Goal: Task Accomplishment & Management: Manage account settings

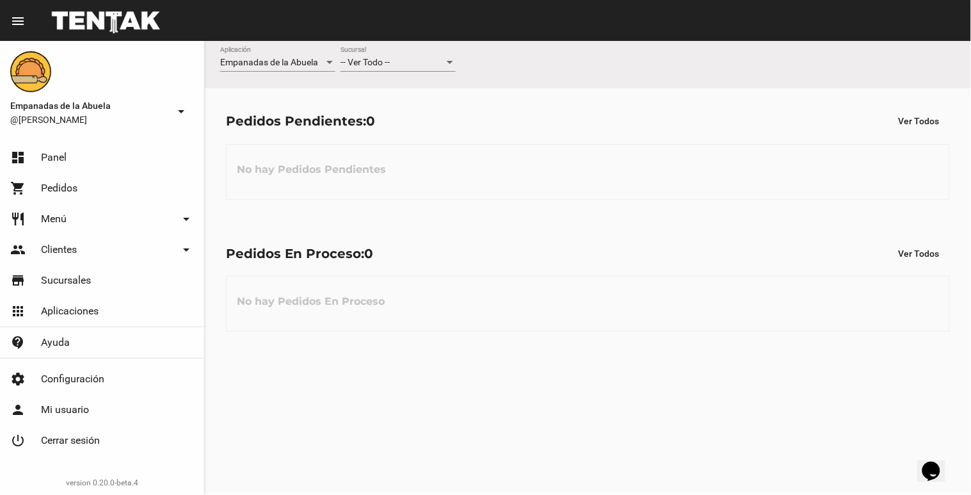
click at [411, 58] on div "-- Ver Todo --" at bounding box center [392, 63] width 104 height 10
click at [384, 118] on span "Lomas de Zamora" at bounding box center [397, 116] width 115 height 27
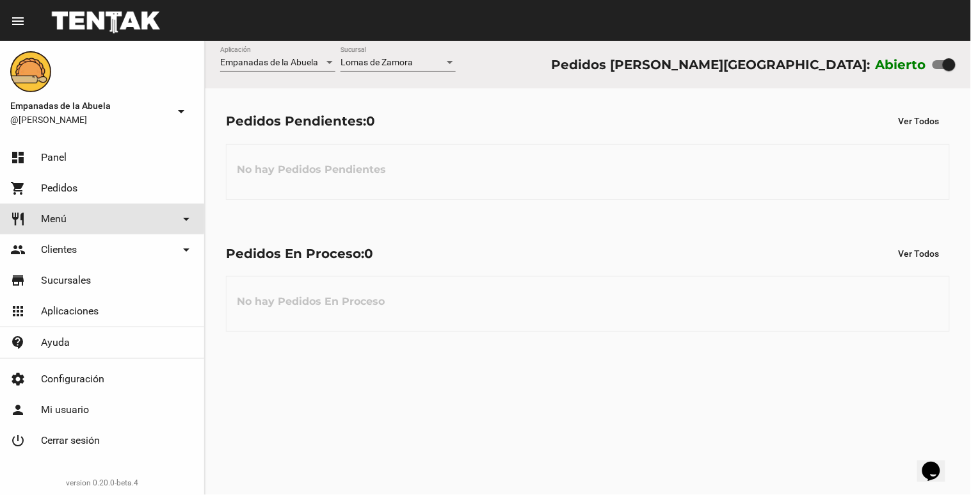
click at [60, 214] on span "Menú" at bounding box center [54, 218] width 26 height 13
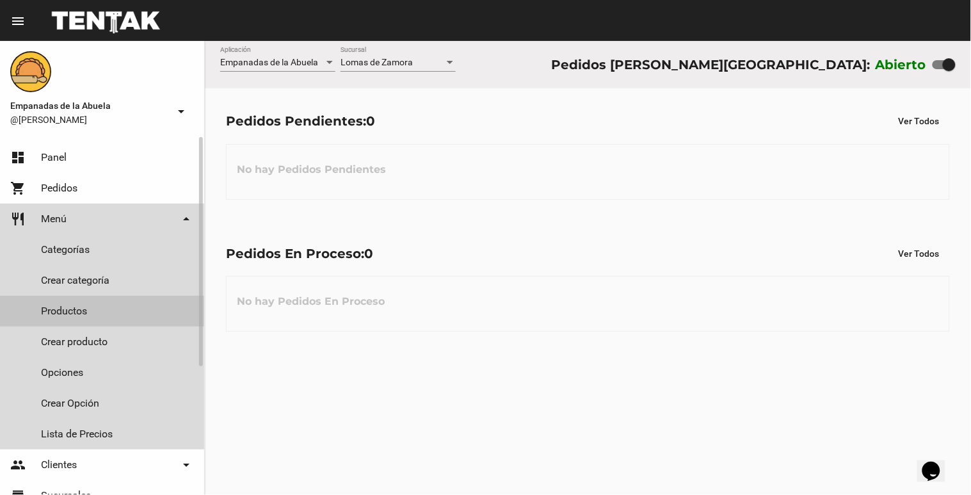
click at [74, 307] on link "Productos" at bounding box center [102, 311] width 204 height 31
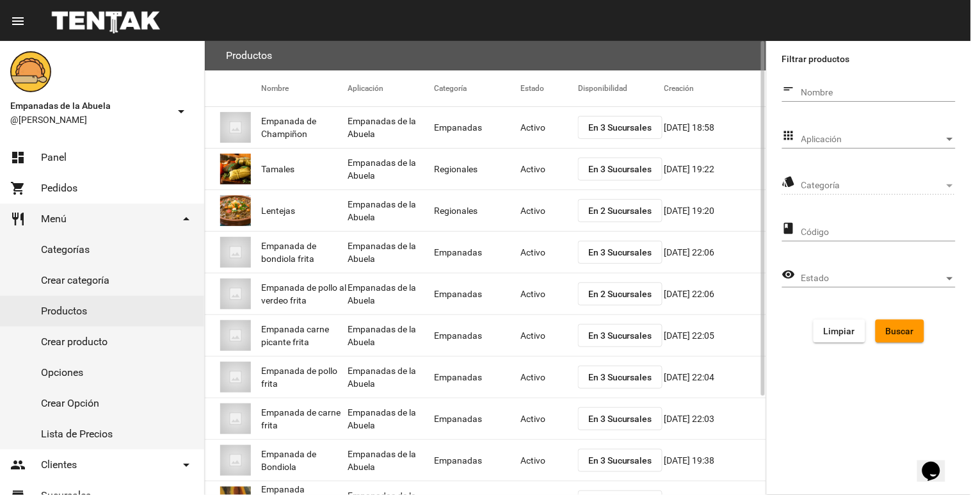
scroll to position [125, 0]
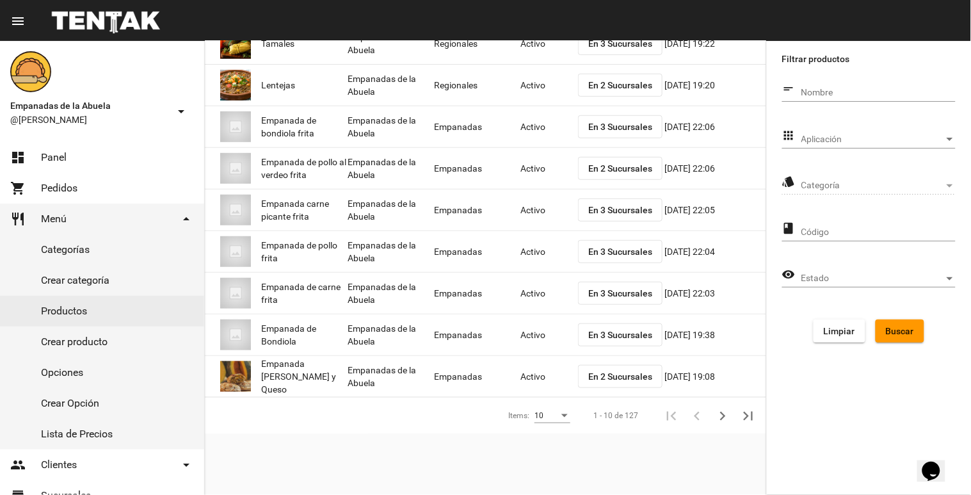
click at [910, 137] on span "Aplicación" at bounding box center [872, 139] width 143 height 10
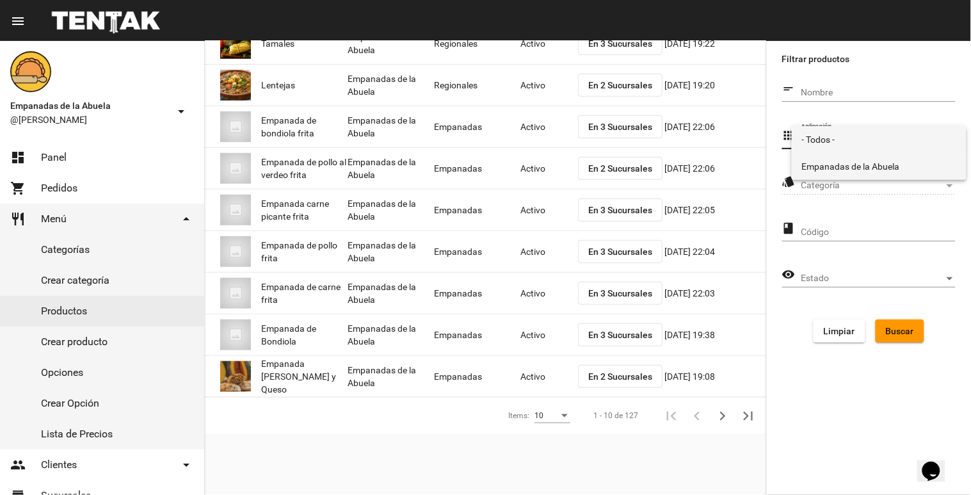
click at [893, 159] on span "Empanadas de la Abuela" at bounding box center [879, 166] width 154 height 27
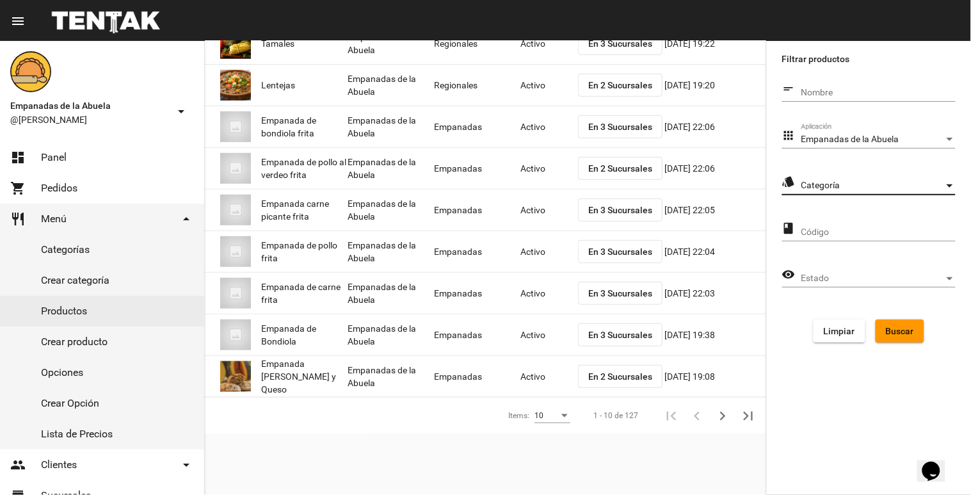
click at [864, 189] on span "Categoría" at bounding box center [872, 185] width 143 height 10
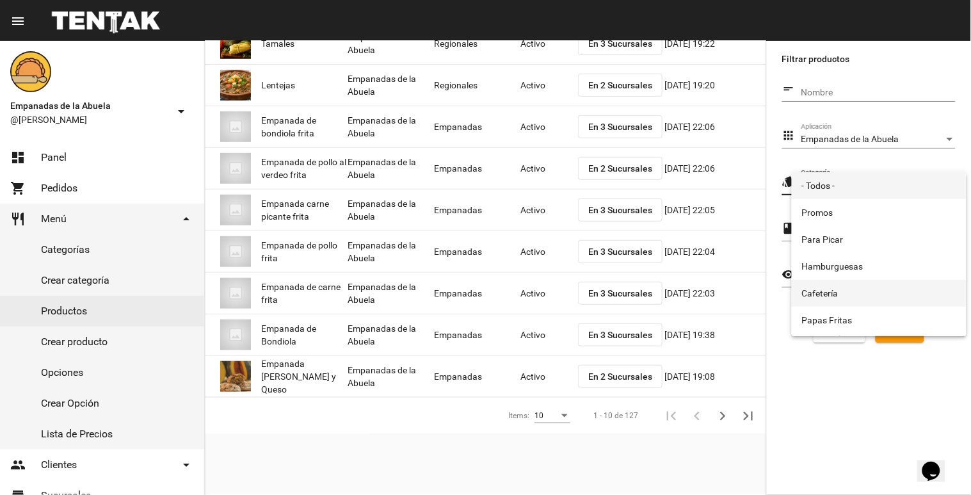
scroll to position [212, 0]
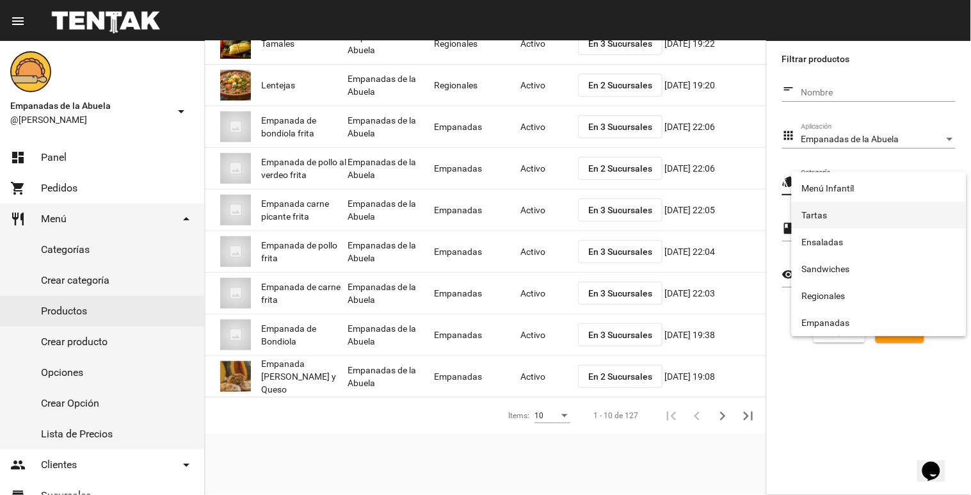
click at [827, 210] on span "Tartas" at bounding box center [879, 215] width 154 height 27
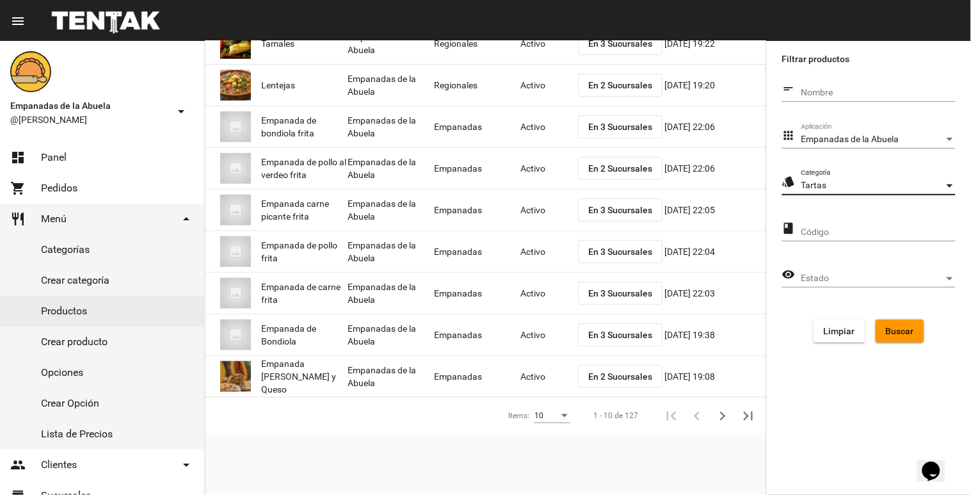
click at [905, 331] on span "Buscar" at bounding box center [900, 331] width 28 height 10
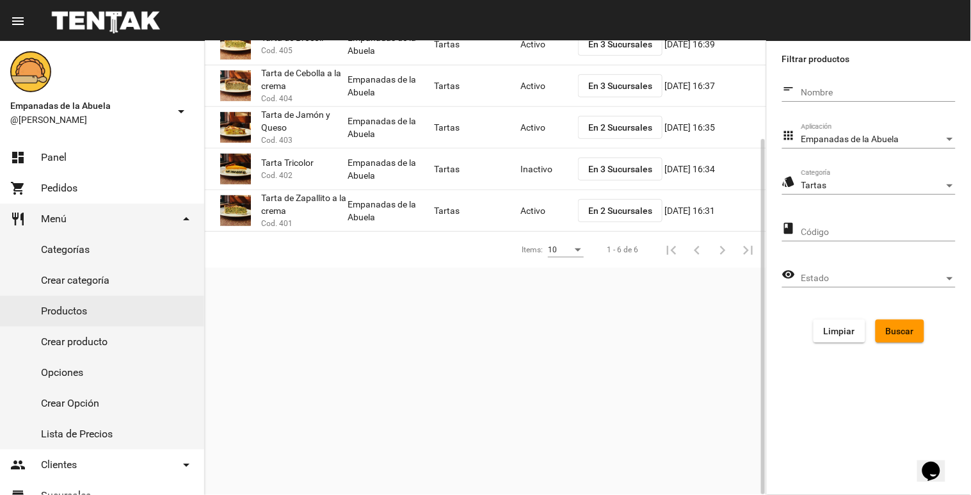
scroll to position [0, 0]
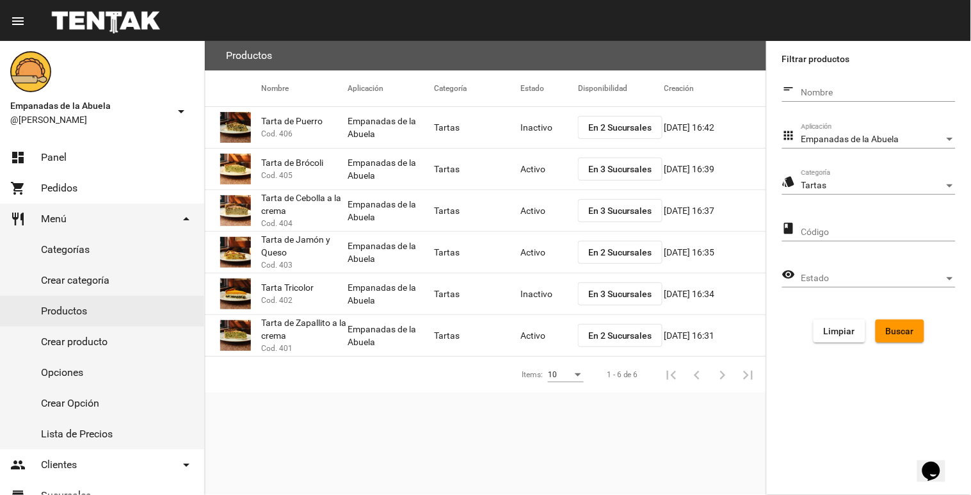
click at [529, 124] on mat-cell "Inactivo" at bounding box center [549, 127] width 58 height 41
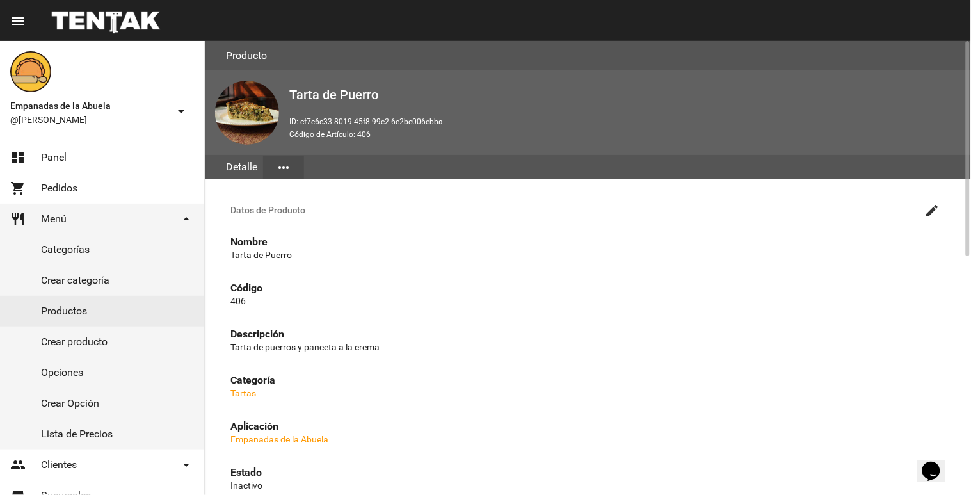
click at [933, 215] on mat-icon "create" at bounding box center [932, 210] width 15 height 15
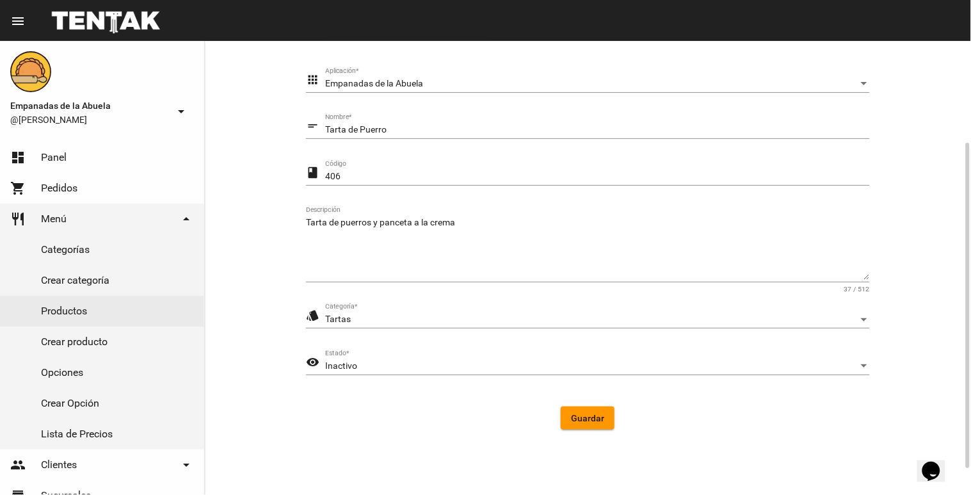
scroll to position [179, 0]
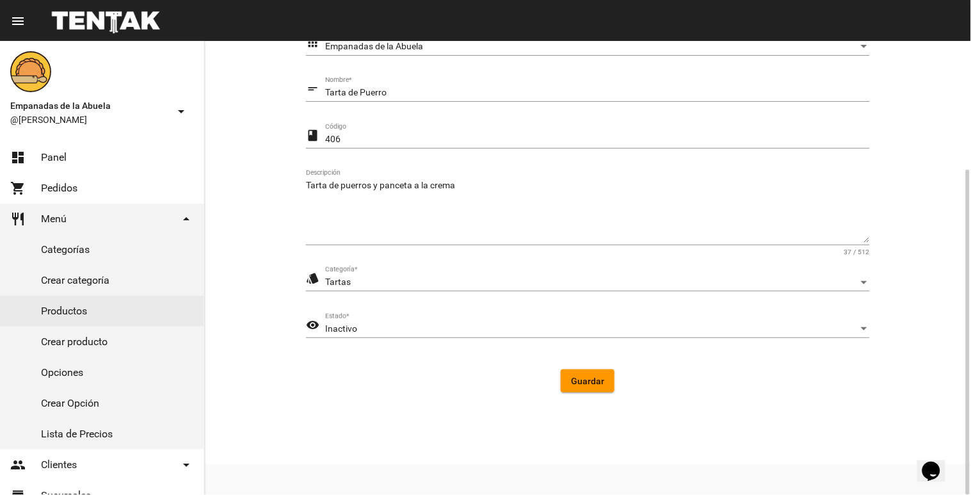
click at [451, 324] on div "Inactivo" at bounding box center [591, 329] width 533 height 10
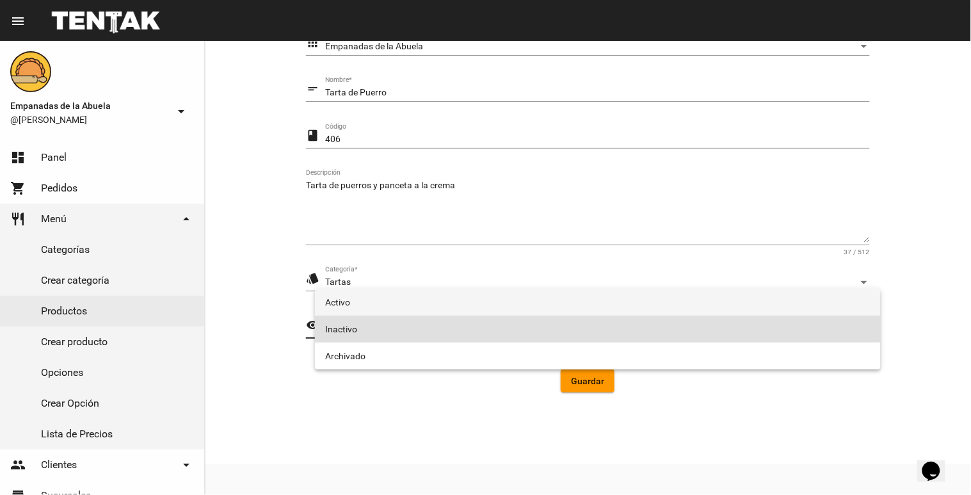
click at [425, 304] on span "Activo" at bounding box center [597, 302] width 545 height 27
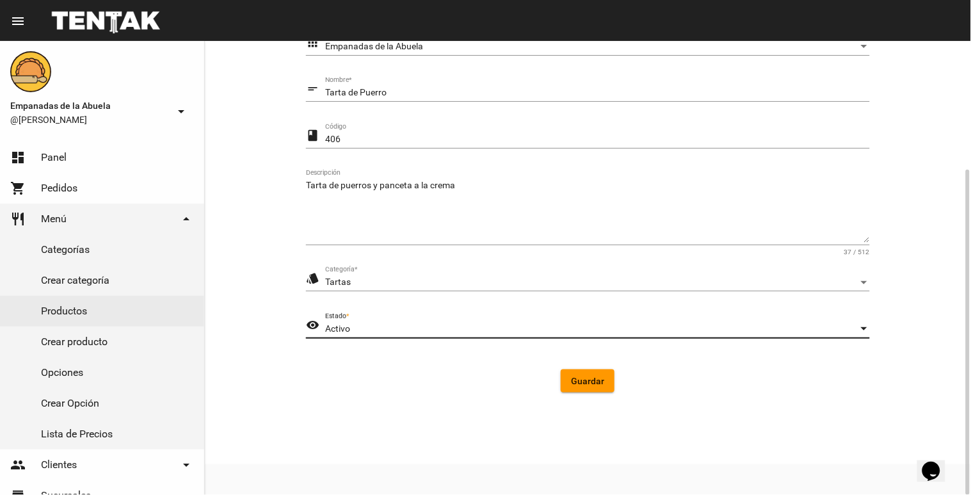
click at [573, 379] on span "Guardar" at bounding box center [587, 381] width 33 height 10
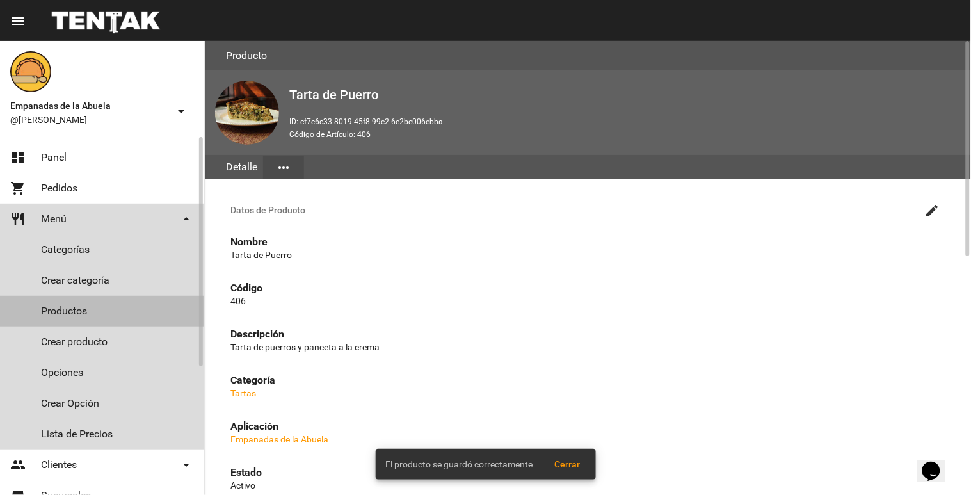
click at [65, 304] on link "Productos" at bounding box center [102, 311] width 204 height 31
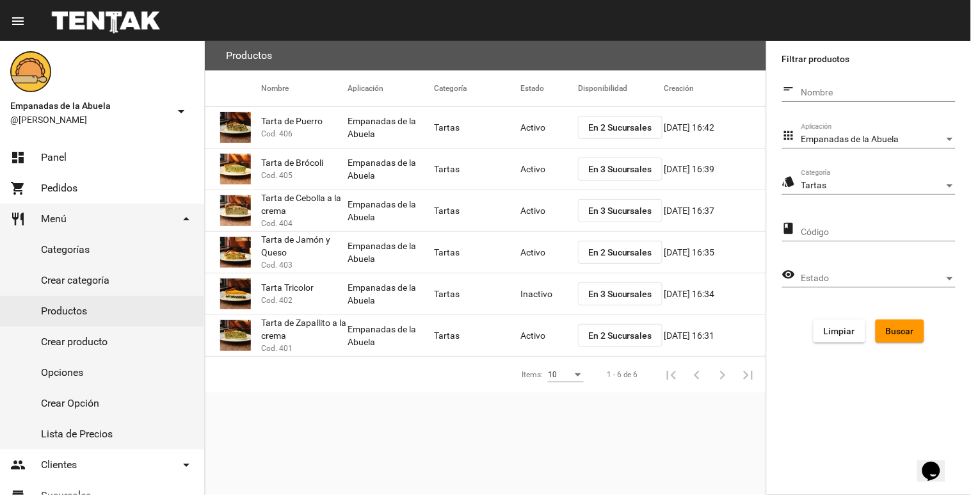
click at [619, 122] on span "En 2 Sucursales" at bounding box center [620, 127] width 64 height 10
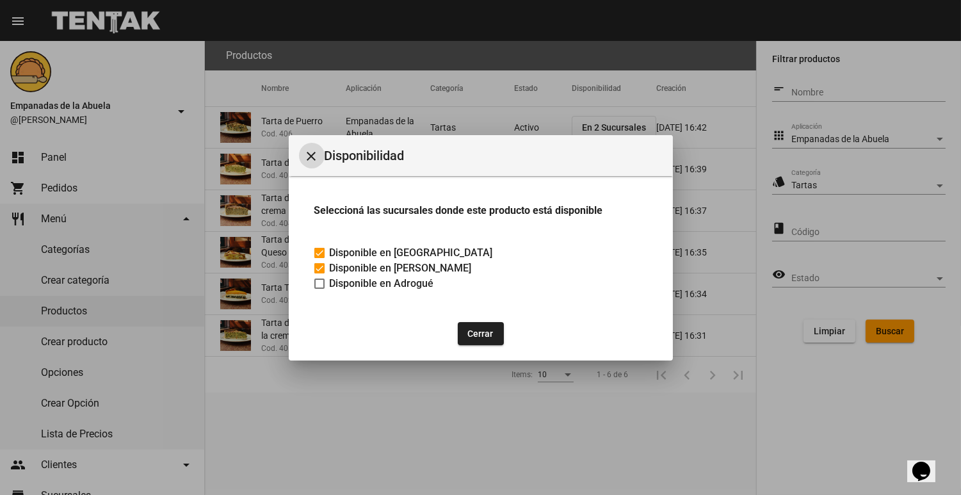
click at [312, 154] on mat-icon "close" at bounding box center [311, 155] width 15 height 15
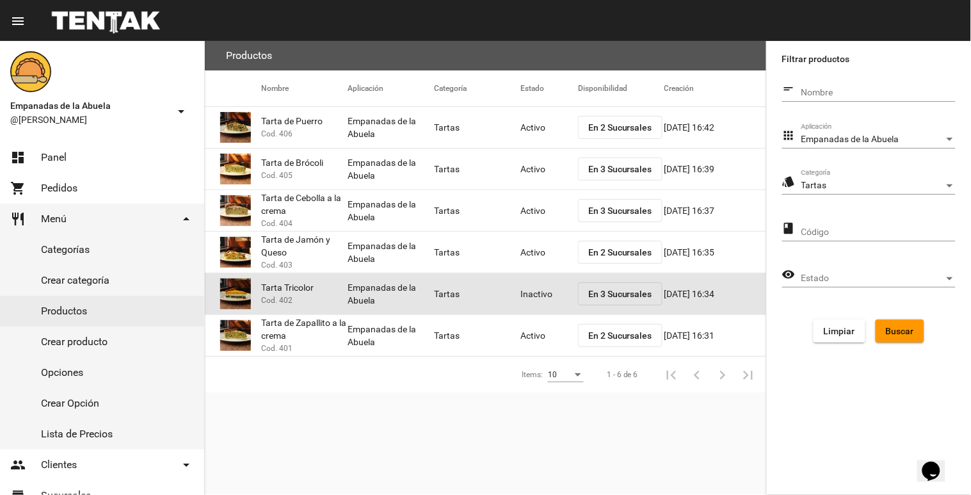
click at [528, 289] on mat-cell "Inactivo" at bounding box center [549, 293] width 58 height 41
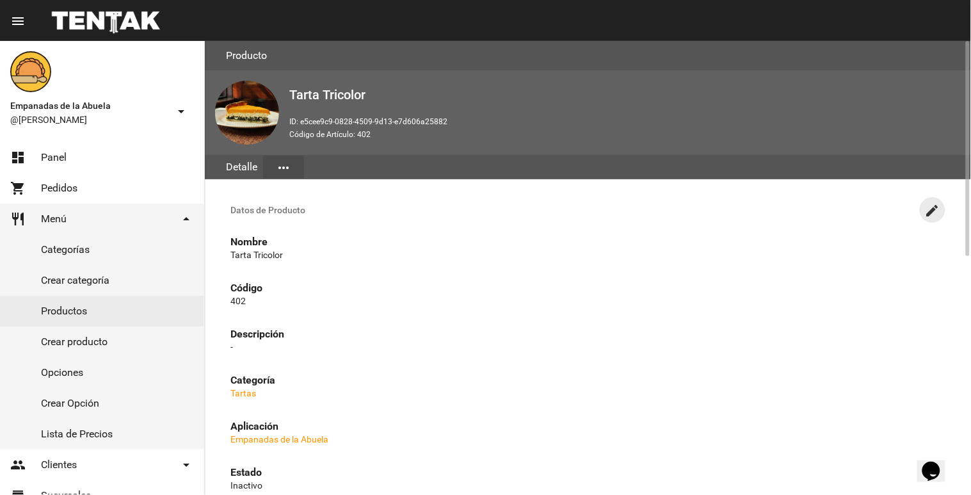
click at [931, 200] on button "create" at bounding box center [933, 210] width 26 height 26
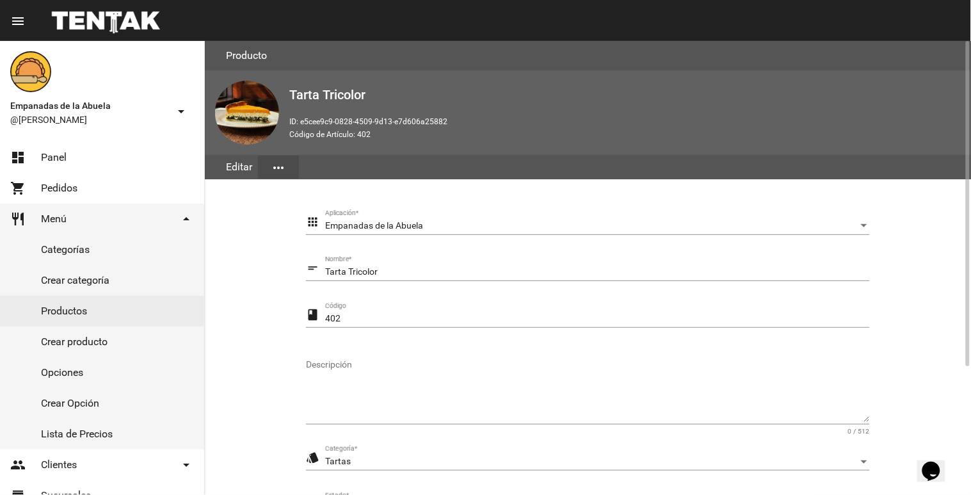
scroll to position [179, 0]
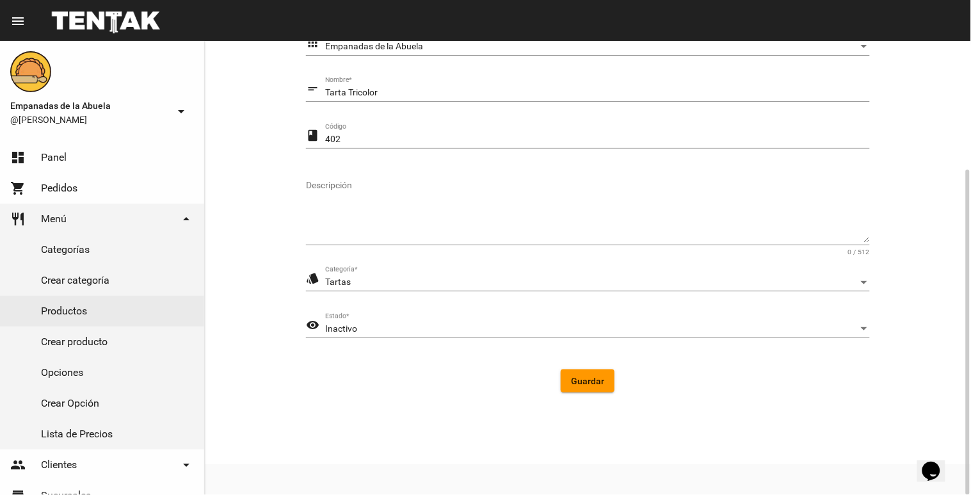
click at [538, 317] on div "Inactivo Estado *" at bounding box center [597, 325] width 545 height 25
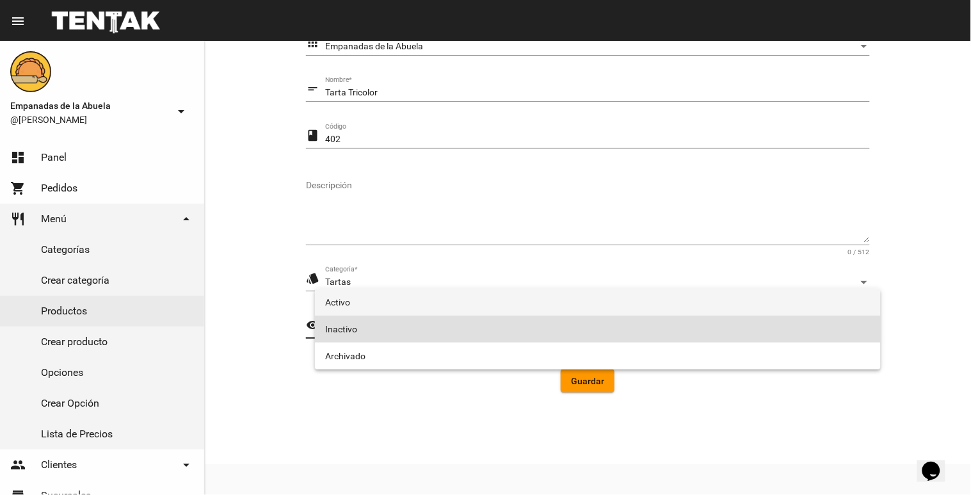
click at [501, 303] on span "Activo" at bounding box center [597, 302] width 545 height 27
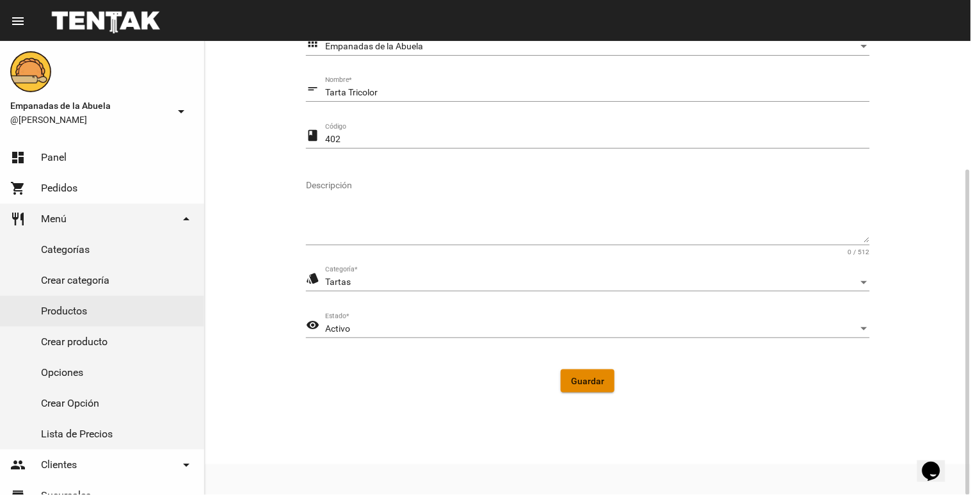
click at [586, 373] on button "Guardar" at bounding box center [588, 380] width 54 height 23
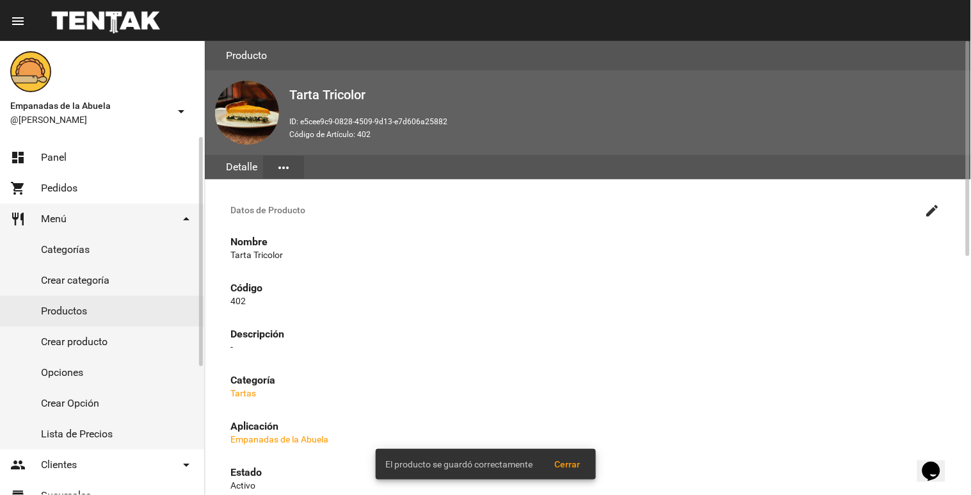
click at [131, 315] on link "Productos" at bounding box center [102, 311] width 204 height 31
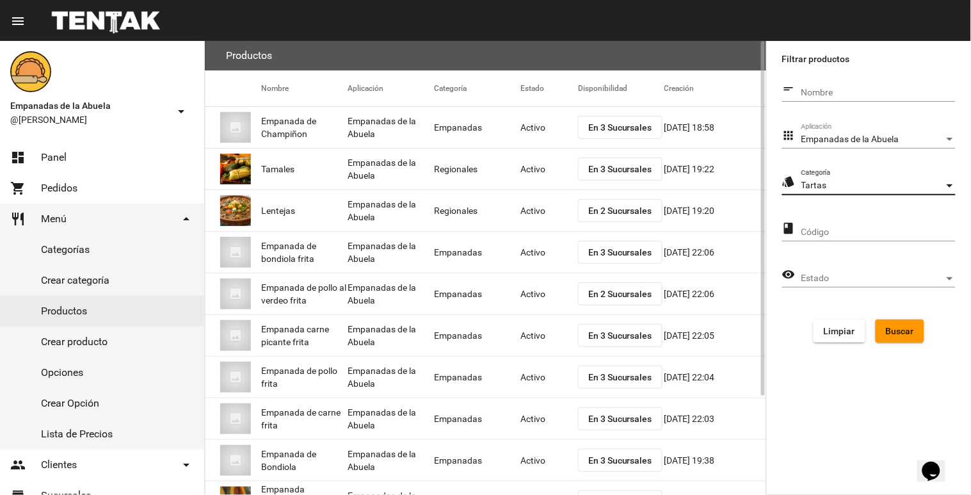
click at [923, 180] on div "Tartas" at bounding box center [872, 185] width 143 height 10
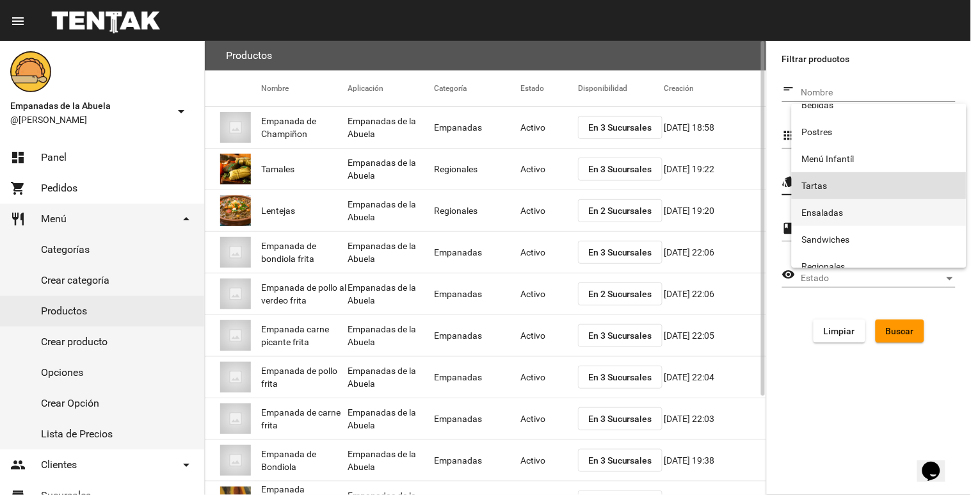
scroll to position [212, 0]
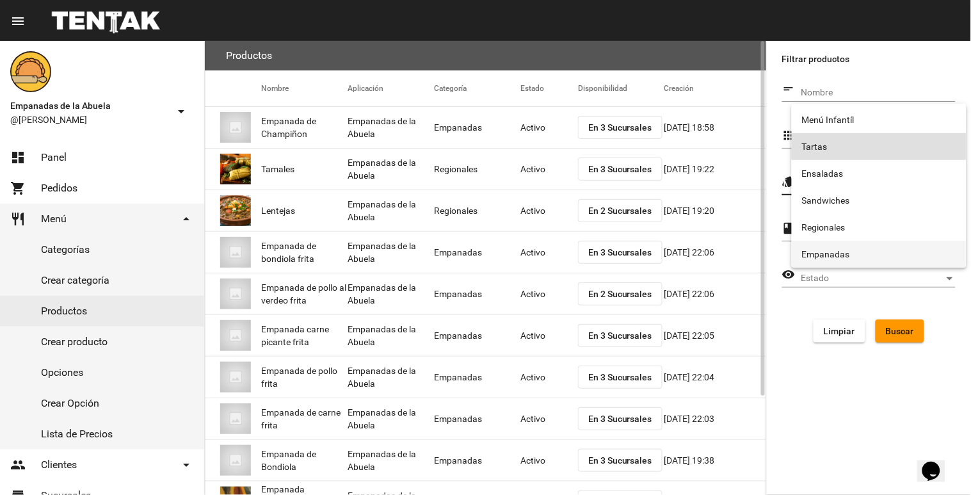
click at [851, 257] on span "Empanadas" at bounding box center [879, 254] width 154 height 27
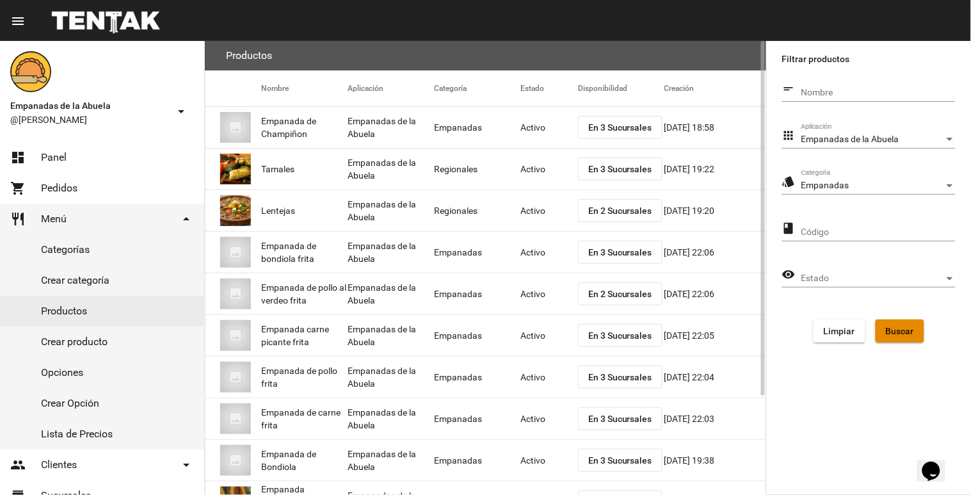
click at [903, 333] on span "Buscar" at bounding box center [900, 331] width 28 height 10
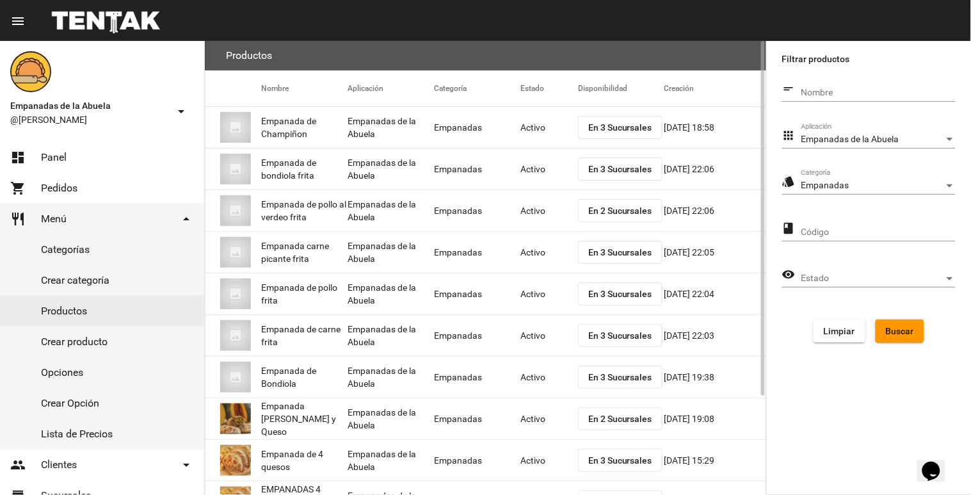
click at [621, 417] on span "En 2 Sucursales" at bounding box center [620, 418] width 64 height 10
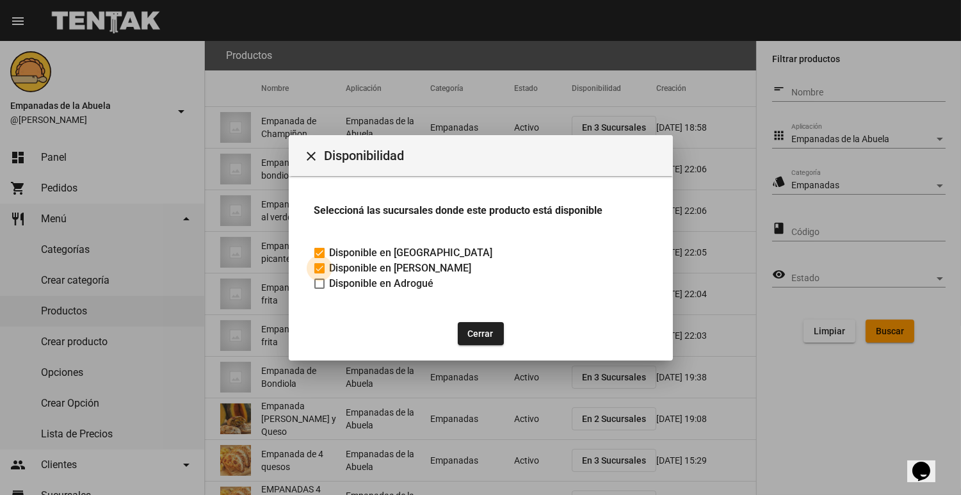
click at [323, 266] on div at bounding box center [319, 268] width 10 height 10
click at [319, 273] on input "Disponible en Lomas de Zamora" at bounding box center [319, 273] width 1 height 1
checkbox input "false"
click at [314, 143] on button "close" at bounding box center [312, 156] width 26 height 26
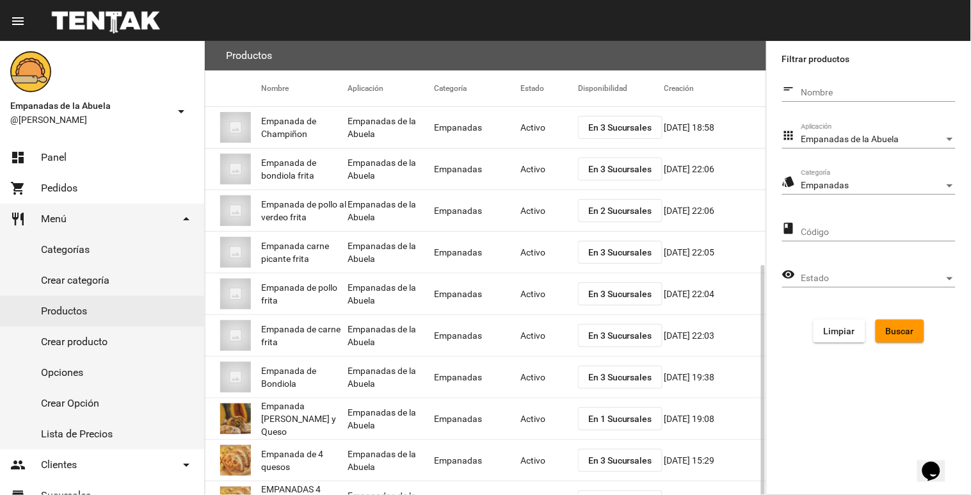
scroll to position [125, 0]
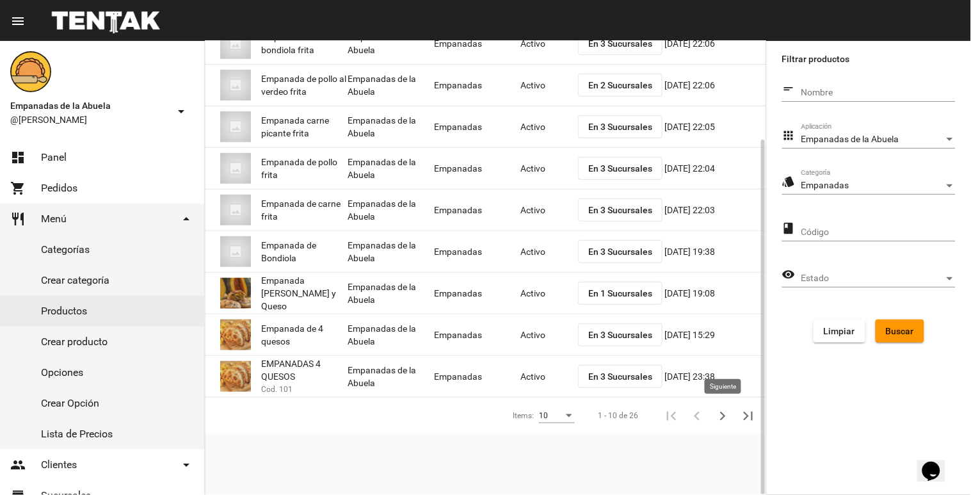
click at [723, 417] on icon "Siguiente" at bounding box center [723, 415] width 6 height 9
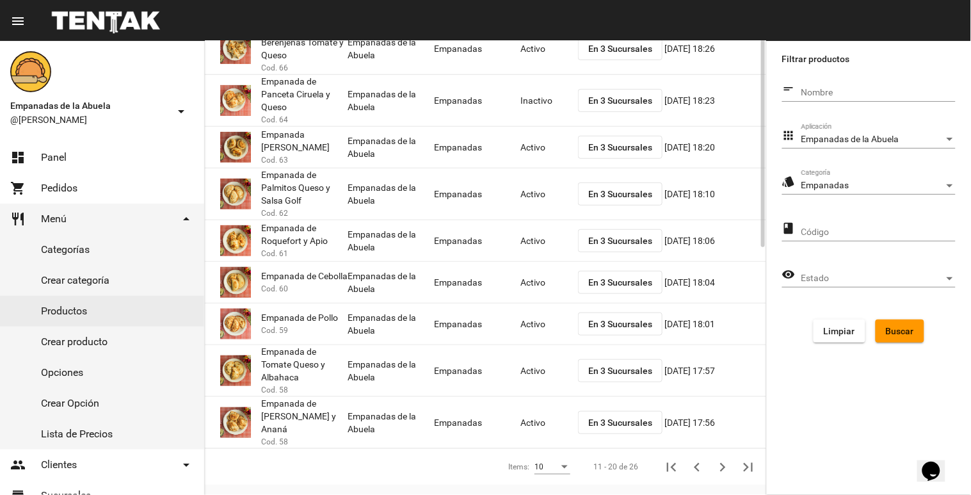
scroll to position [0, 0]
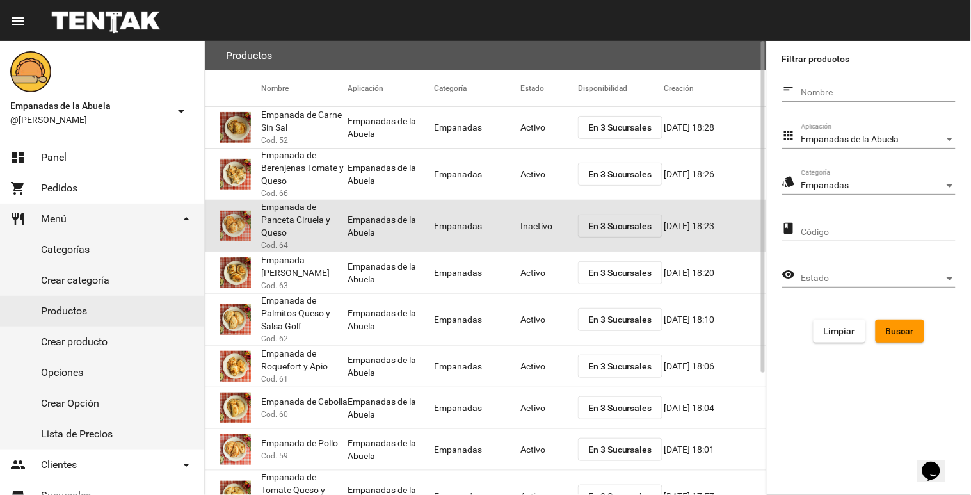
click at [525, 220] on mat-cell "Inactivo" at bounding box center [549, 225] width 58 height 41
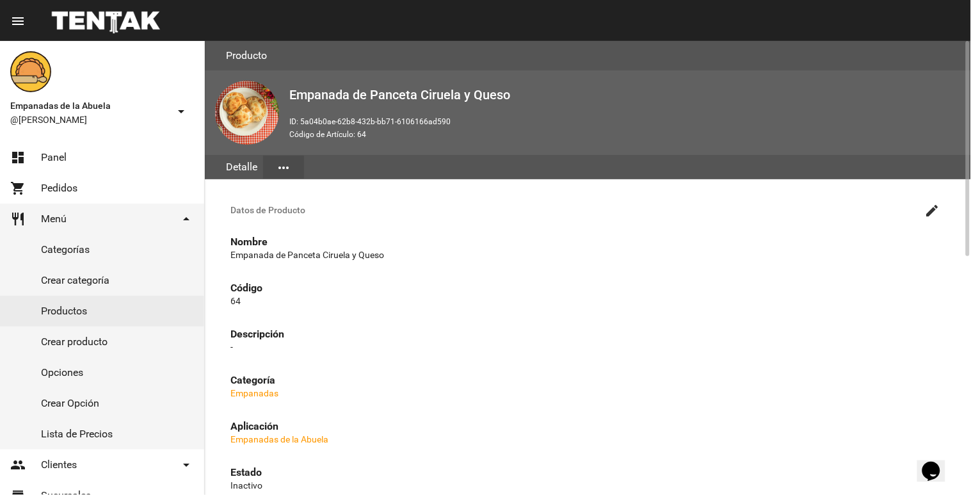
click at [925, 214] on mat-icon "create" at bounding box center [932, 210] width 15 height 15
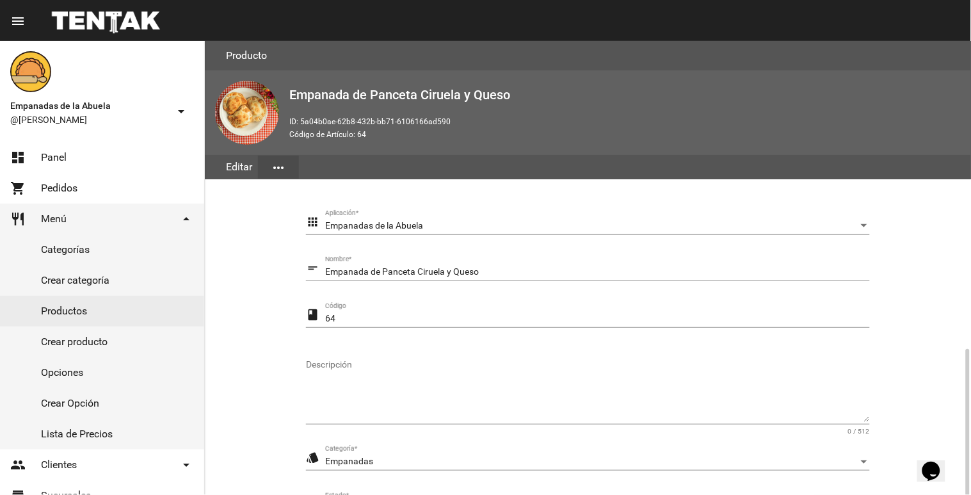
scroll to position [179, 0]
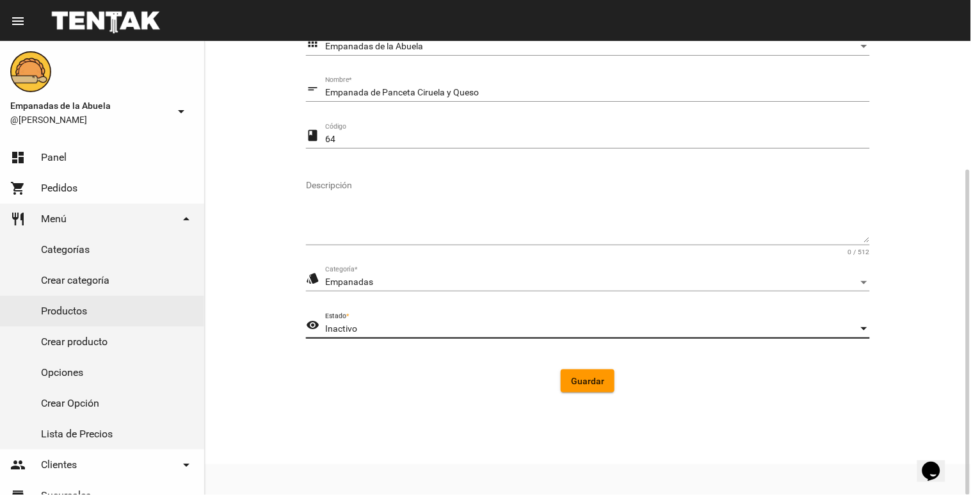
click at [495, 330] on div "Inactivo" at bounding box center [591, 329] width 533 height 10
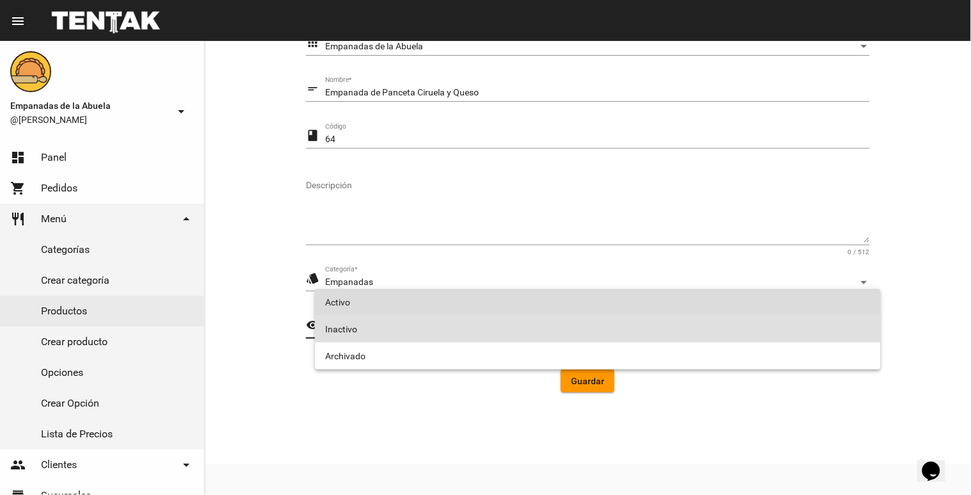
click at [443, 301] on span "Activo" at bounding box center [597, 302] width 545 height 27
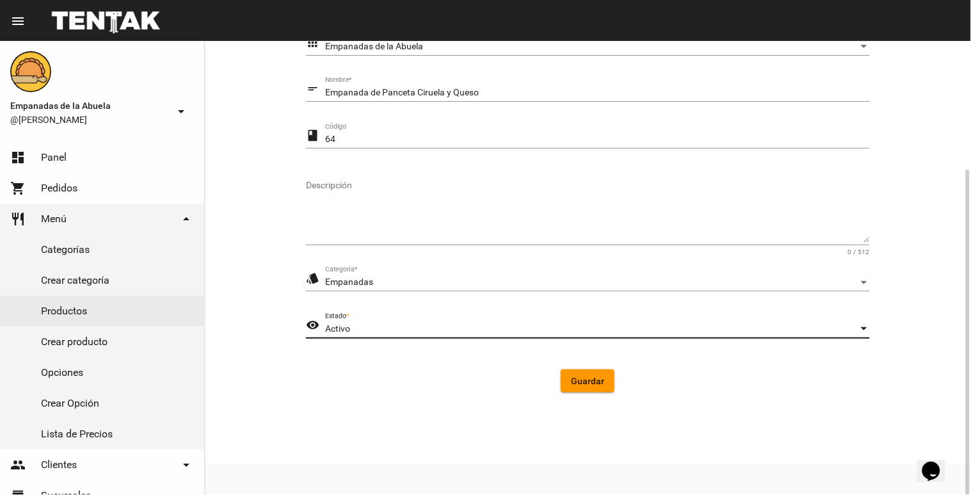
click at [594, 373] on button "Guardar" at bounding box center [588, 380] width 54 height 23
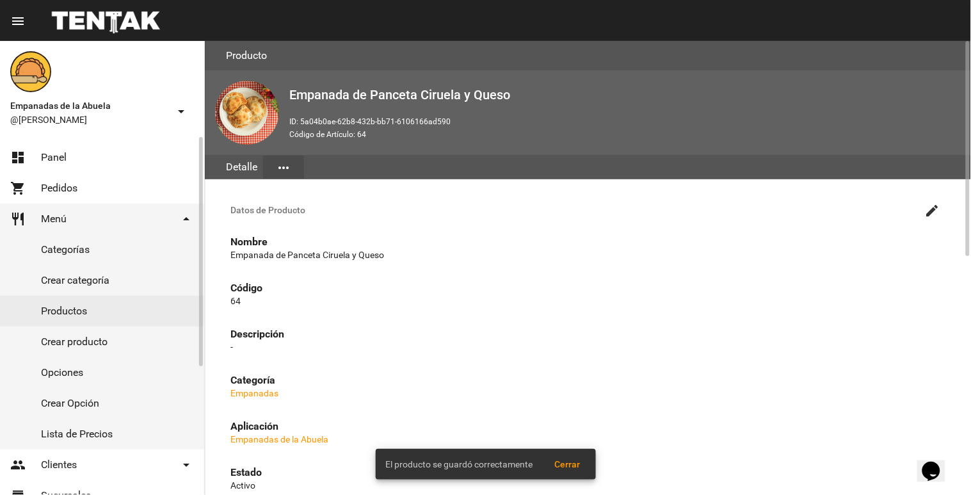
click at [72, 303] on link "Productos" at bounding box center [102, 311] width 204 height 31
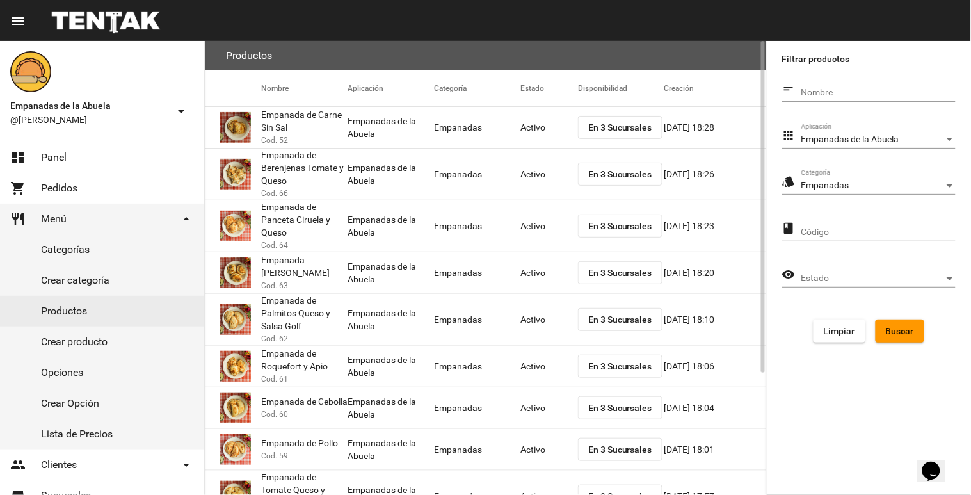
scroll to position [142, 0]
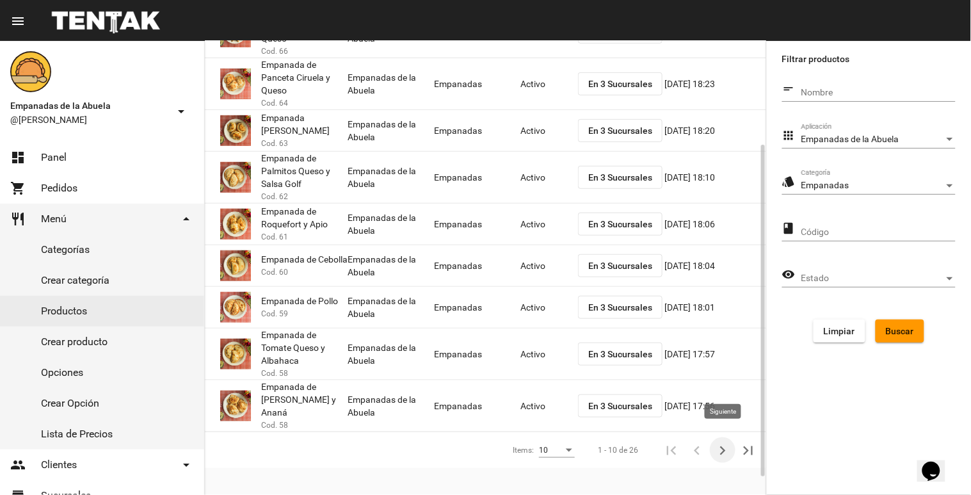
click at [724, 442] on icon "Siguiente" at bounding box center [723, 451] width 18 height 18
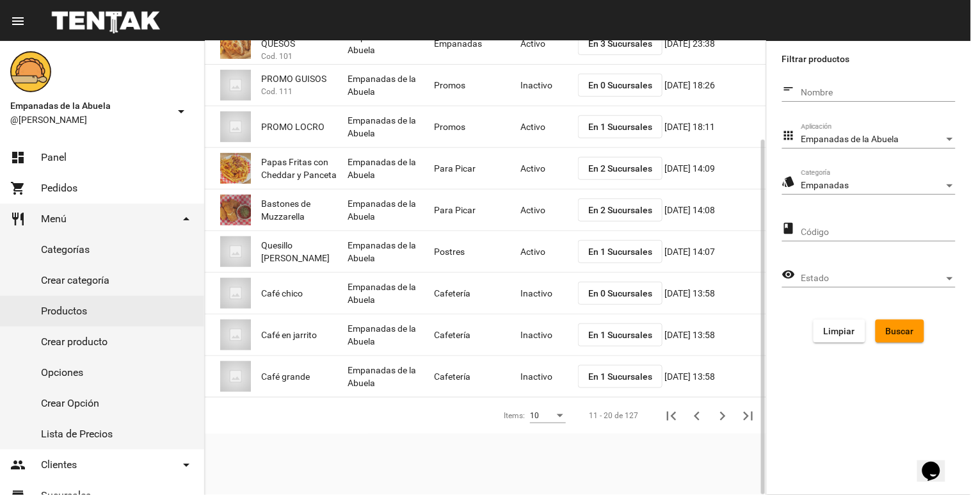
scroll to position [125, 0]
click at [911, 330] on span "Buscar" at bounding box center [900, 331] width 28 height 10
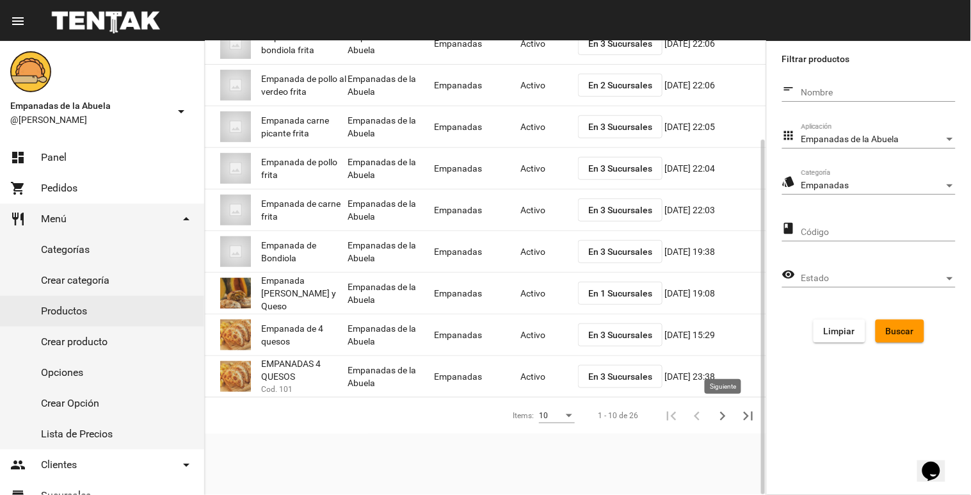
click at [721, 417] on icon "Siguiente" at bounding box center [723, 416] width 18 height 18
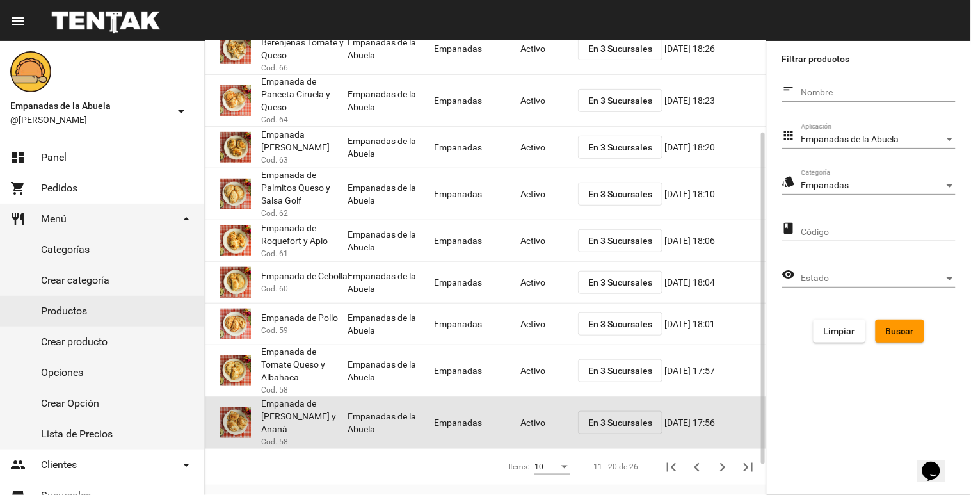
click at [721, 417] on mat-cell "14/2/19 17:56" at bounding box center [715, 422] width 102 height 41
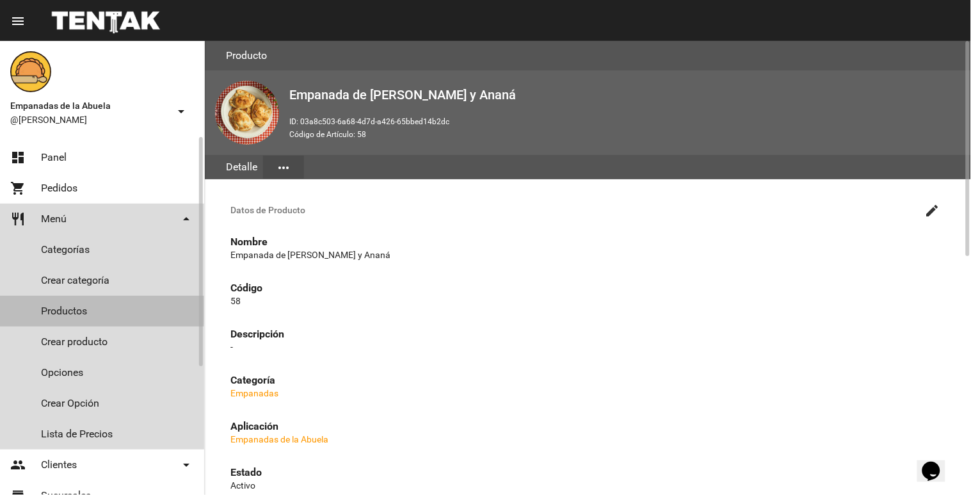
click at [58, 309] on link "Productos" at bounding box center [102, 311] width 204 height 31
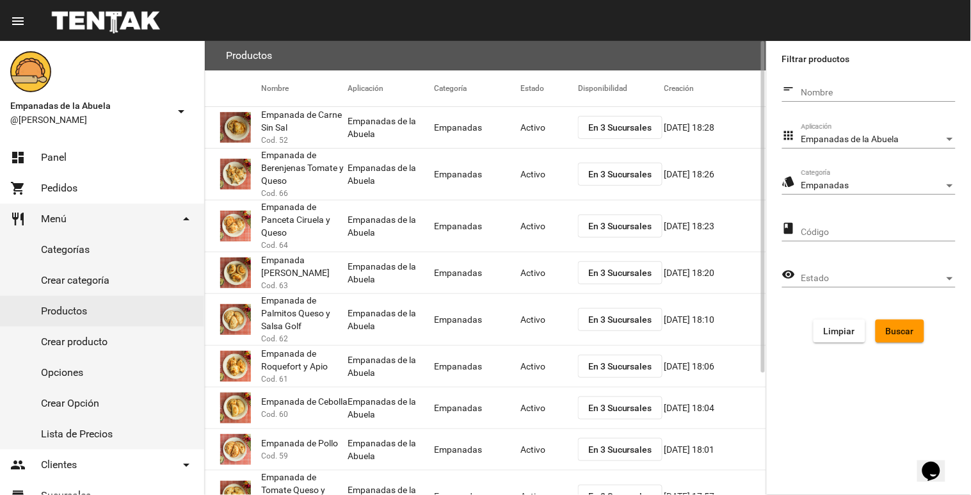
scroll to position [167, 0]
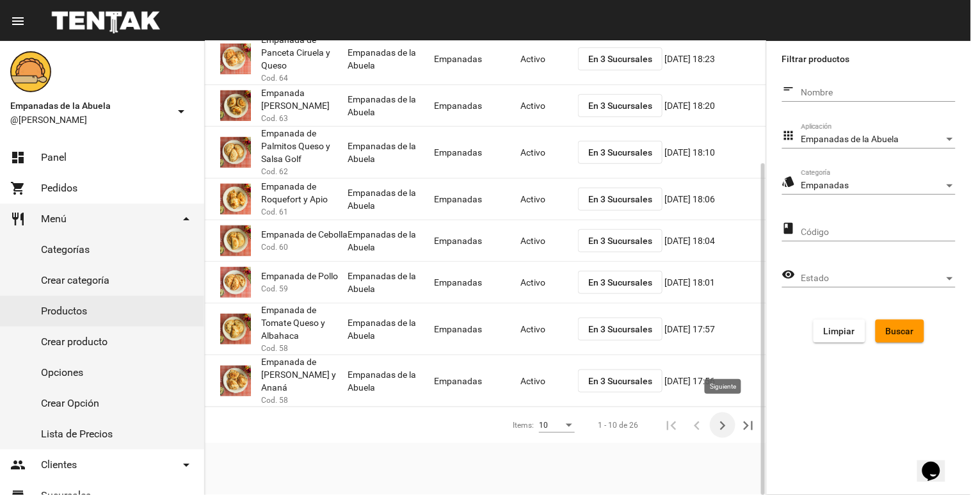
click at [719, 417] on icon "Siguiente" at bounding box center [723, 426] width 18 height 18
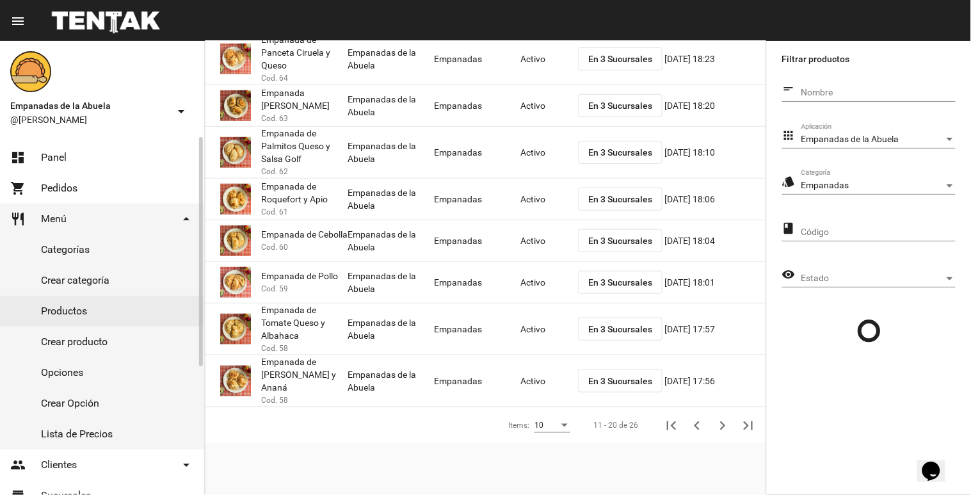
click at [74, 157] on link "dashboard Panel" at bounding box center [102, 157] width 204 height 31
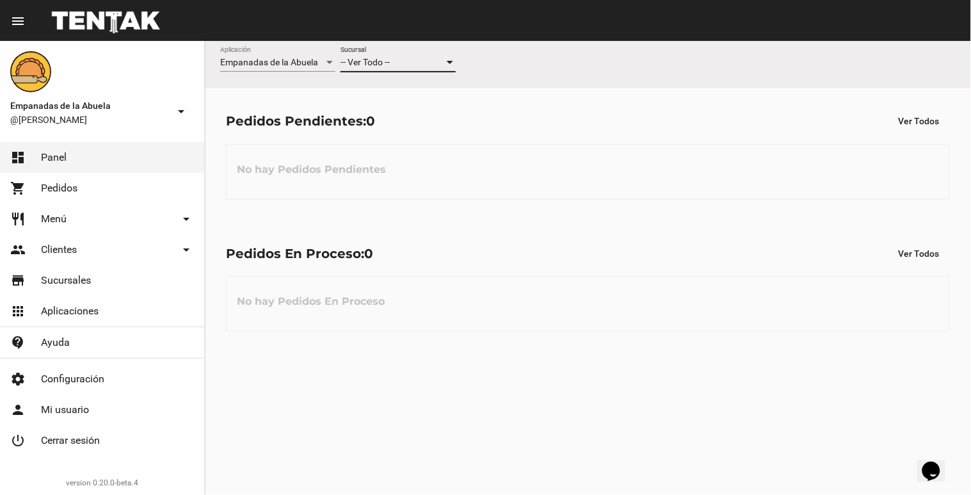
click at [397, 58] on div "-- Ver Todo --" at bounding box center [392, 63] width 104 height 10
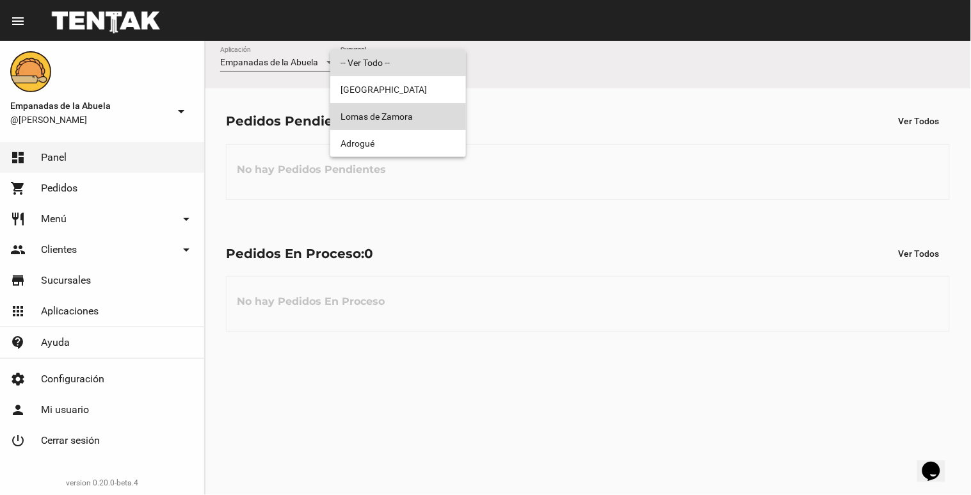
click at [378, 115] on span "Lomas de Zamora" at bounding box center [397, 116] width 115 height 27
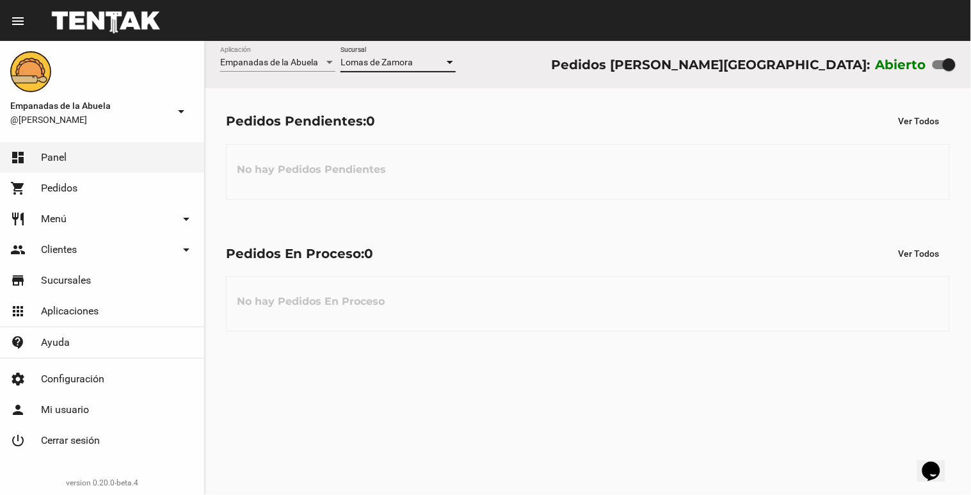
click at [97, 218] on link "restaurant Menú arrow_drop_down" at bounding box center [102, 218] width 204 height 31
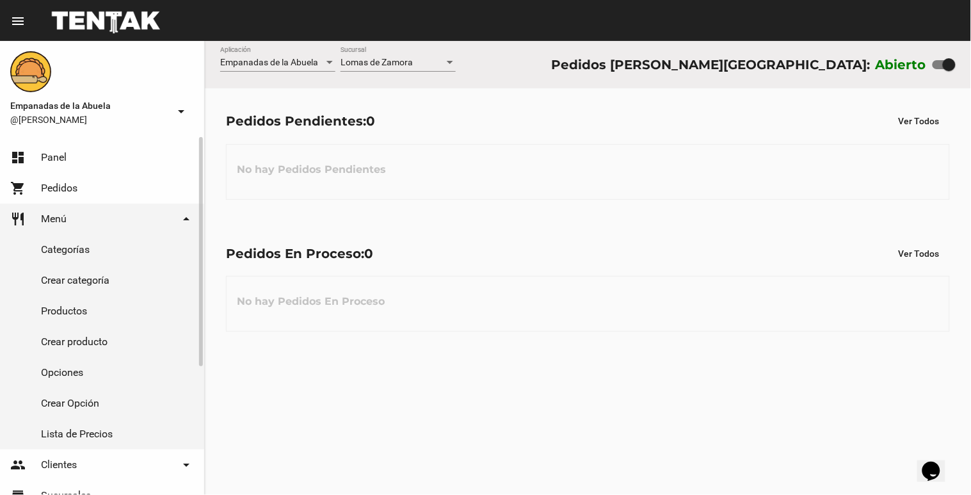
click at [97, 308] on link "Productos" at bounding box center [102, 311] width 204 height 31
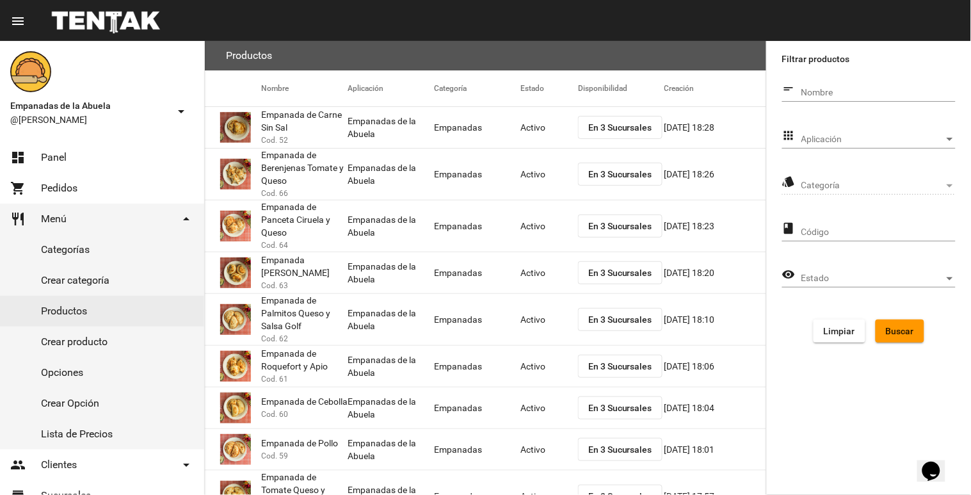
click at [865, 184] on span "Categoría" at bounding box center [872, 185] width 143 height 10
click at [913, 136] on span "Aplicación" at bounding box center [872, 139] width 143 height 10
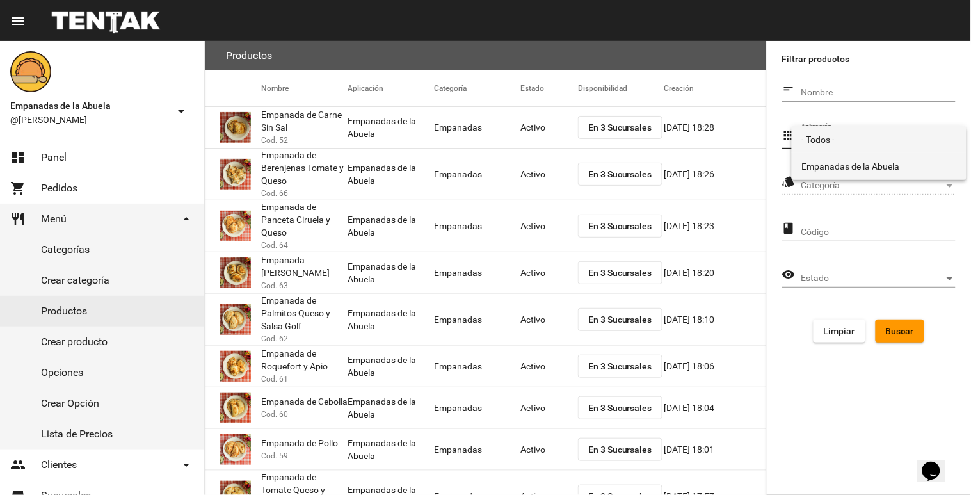
click at [874, 165] on span "Empanadas de la Abuela" at bounding box center [879, 166] width 154 height 27
click at [867, 184] on span "Categoría" at bounding box center [872, 185] width 143 height 10
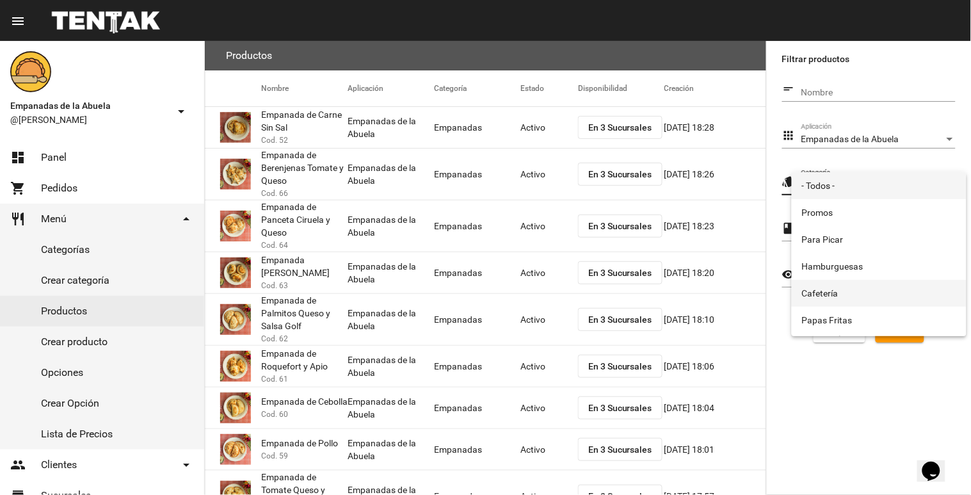
scroll to position [212, 0]
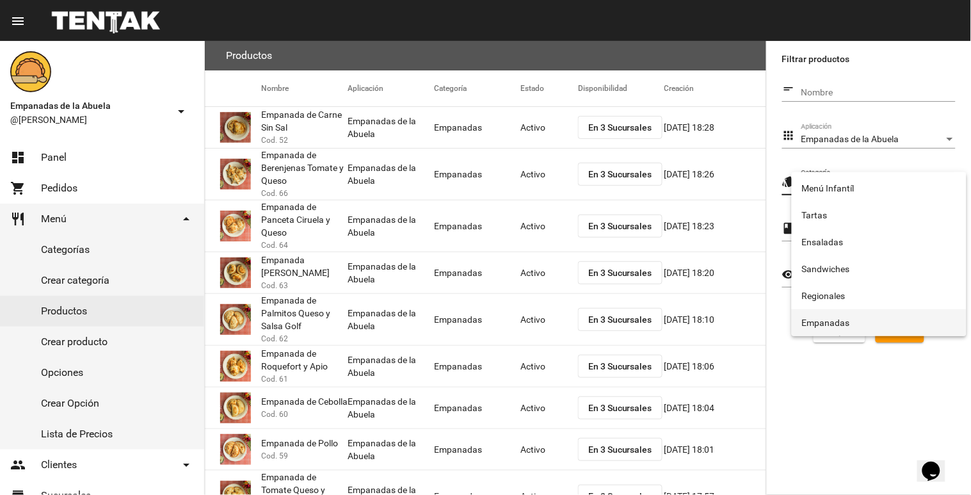
click at [843, 314] on span "Empanadas" at bounding box center [879, 322] width 154 height 27
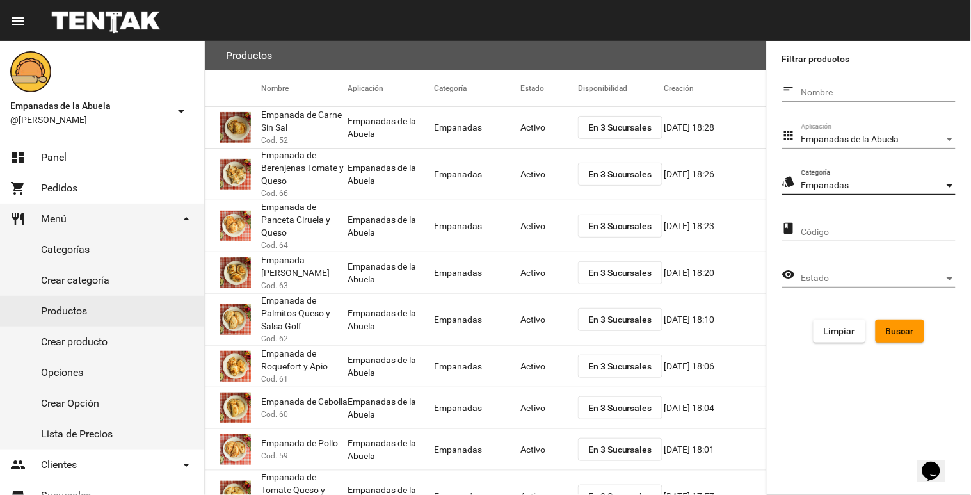
click at [899, 323] on button "Buscar" at bounding box center [899, 330] width 49 height 23
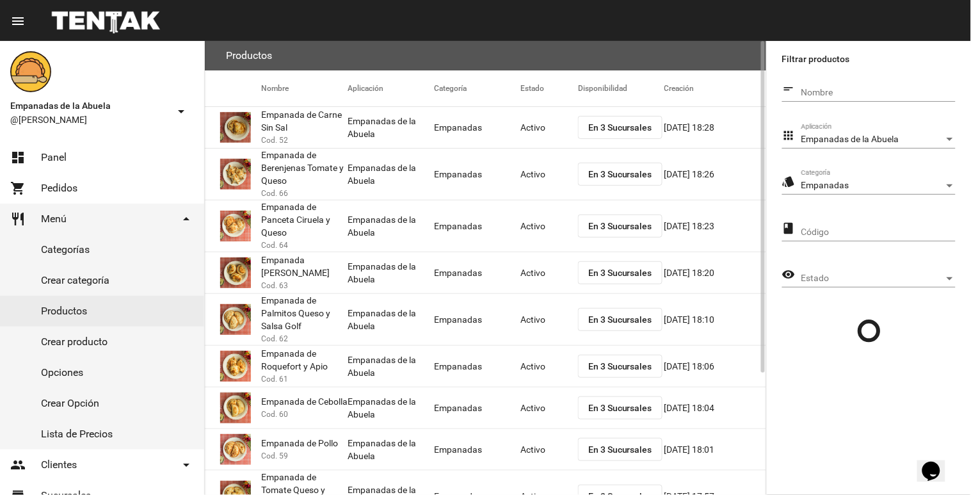
scroll to position [167, 0]
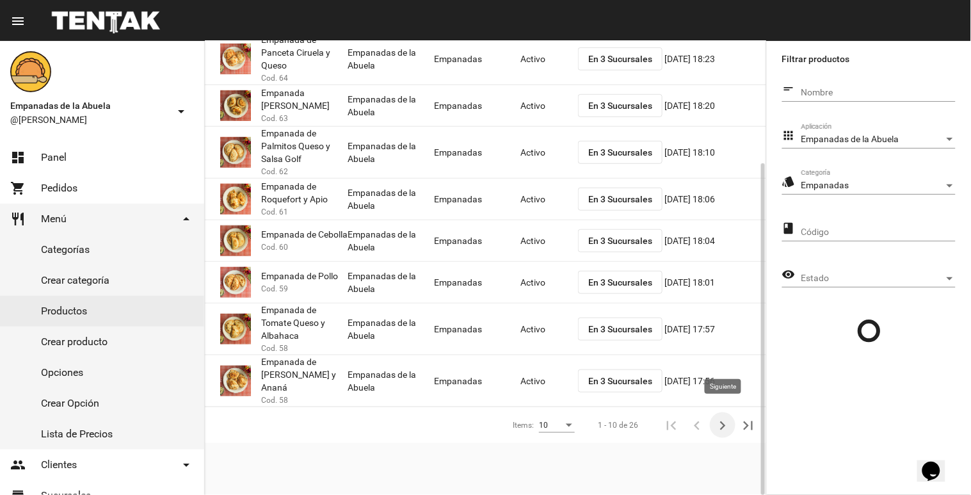
click at [726, 417] on icon "Siguiente" at bounding box center [723, 426] width 18 height 18
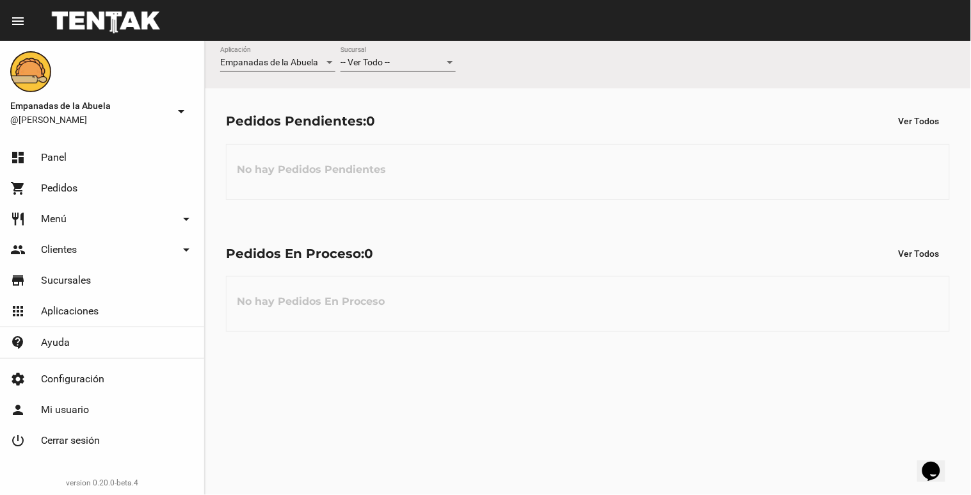
click at [420, 70] on div "-- Ver Todo -- Sucursal" at bounding box center [397, 59] width 115 height 25
click at [406, 118] on span "Lomas de Zamora" at bounding box center [397, 116] width 115 height 27
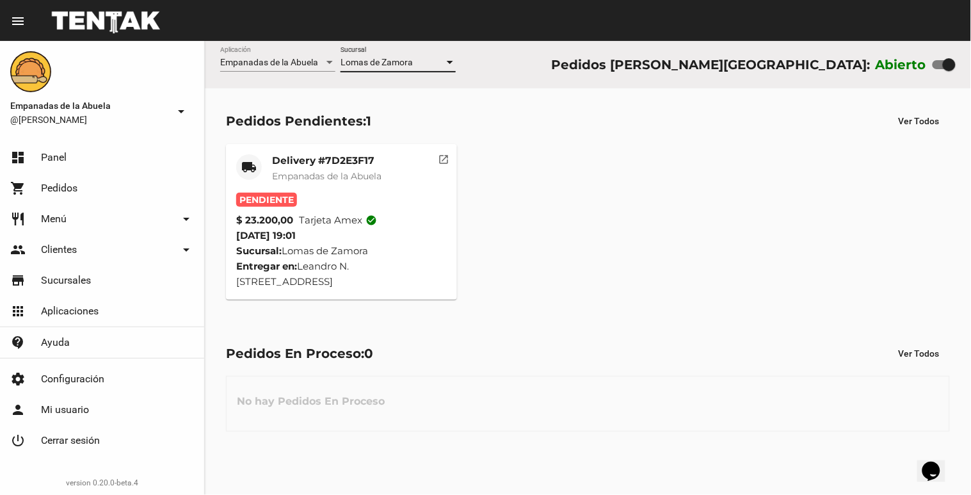
click at [342, 149] on mat-card "local_shipping Delivery #7D2E3F17 Empanadas de la Abuela Pendiente $ 23.200,00 …" at bounding box center [341, 222] width 231 height 156
click at [339, 161] on mat-card-title "Delivery #7D2E3F17" at bounding box center [326, 160] width 109 height 13
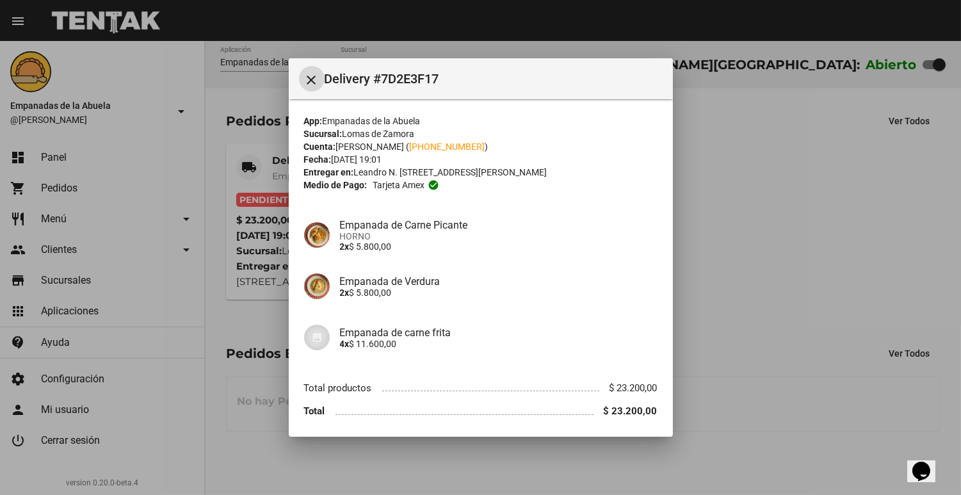
scroll to position [45, 0]
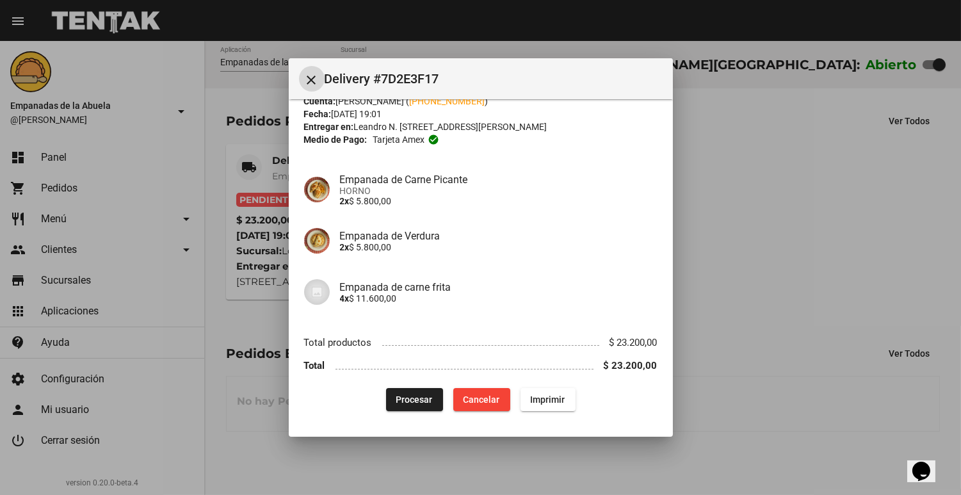
click at [410, 389] on button "Procesar" at bounding box center [414, 399] width 57 height 23
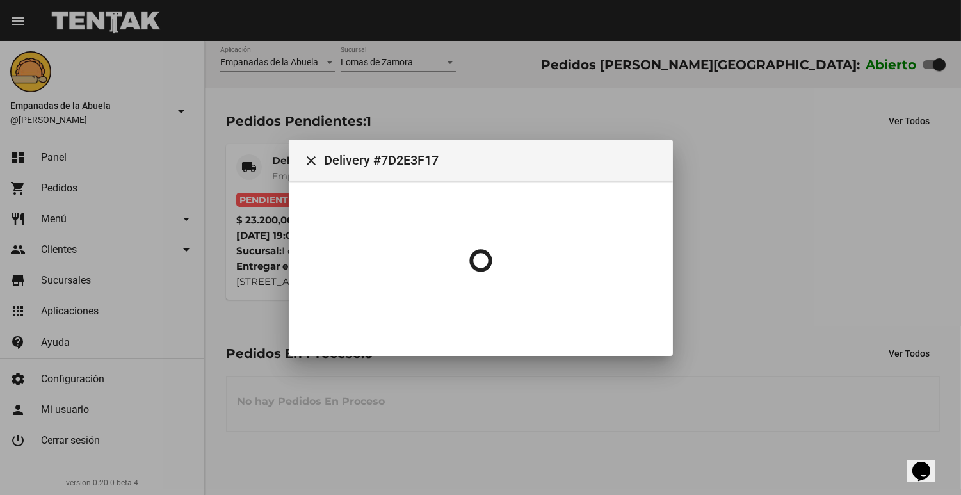
scroll to position [0, 0]
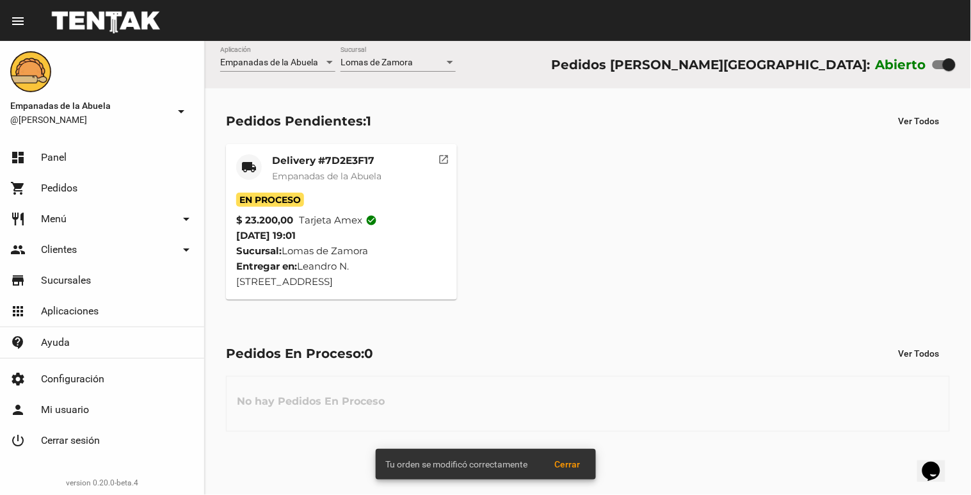
click at [315, 161] on mat-card-title "Delivery #7D2E3F17" at bounding box center [326, 160] width 109 height 13
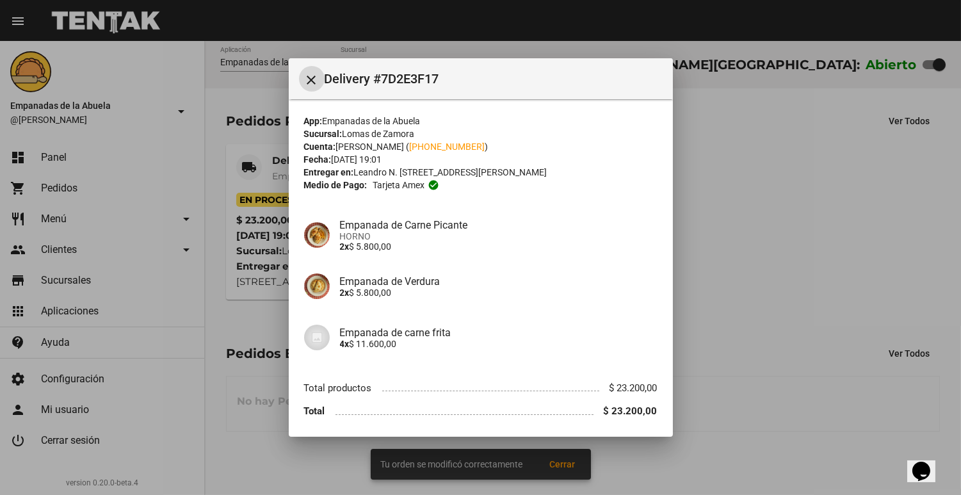
scroll to position [45, 0]
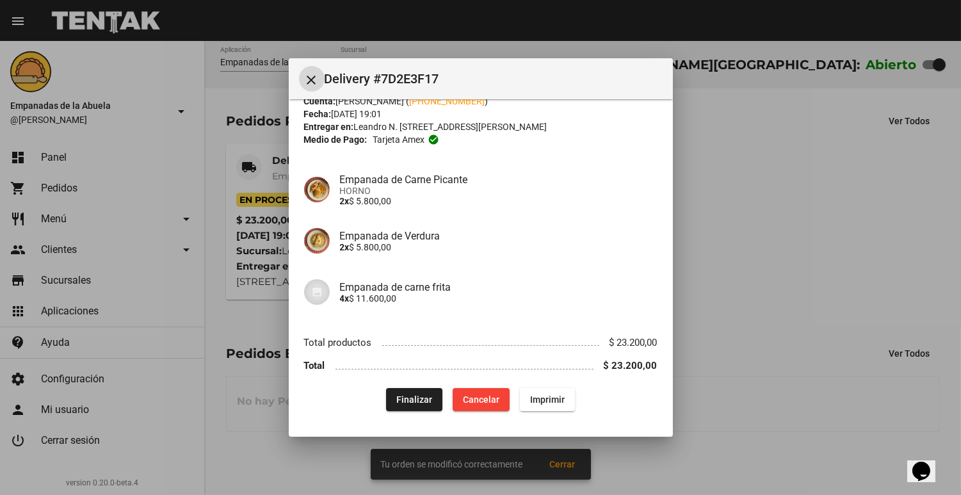
click at [553, 392] on button "Imprimir" at bounding box center [547, 399] width 55 height 23
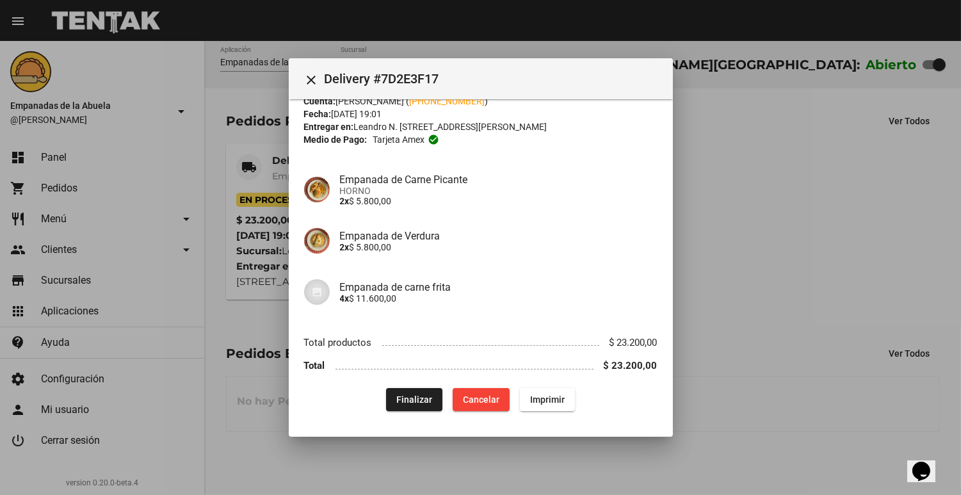
click at [311, 73] on mat-icon "close" at bounding box center [311, 79] width 15 height 15
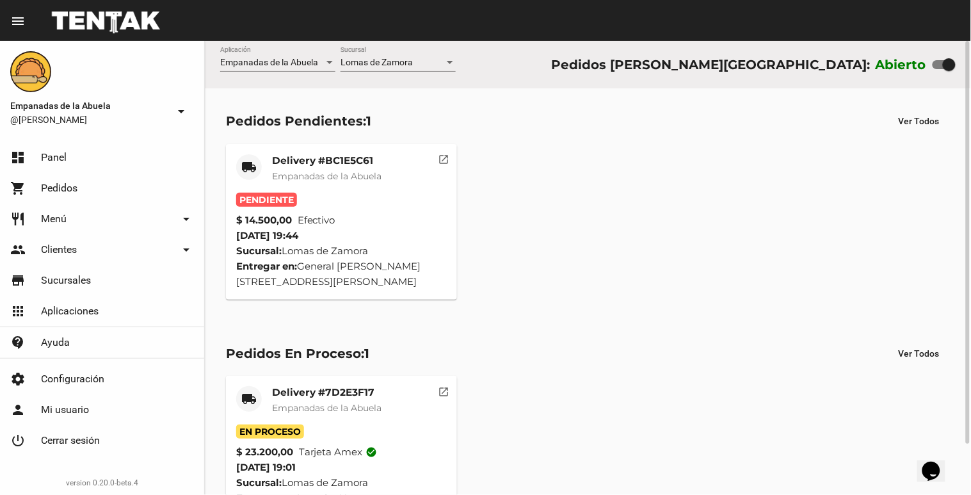
click at [315, 196] on div "Pendiente" at bounding box center [341, 200] width 211 height 14
click at [317, 189] on div "Delivery #BC1E5C61 Empanadas de la Abuela" at bounding box center [326, 173] width 109 height 38
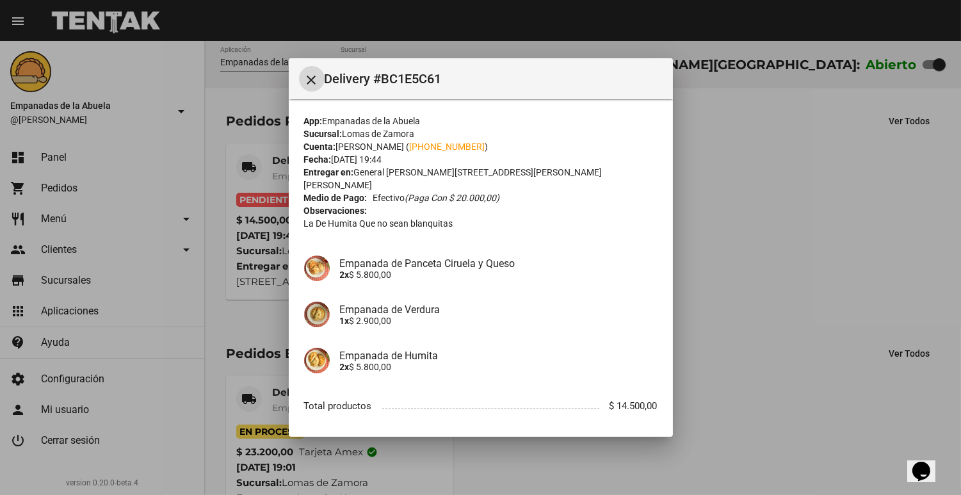
scroll to position [50, 0]
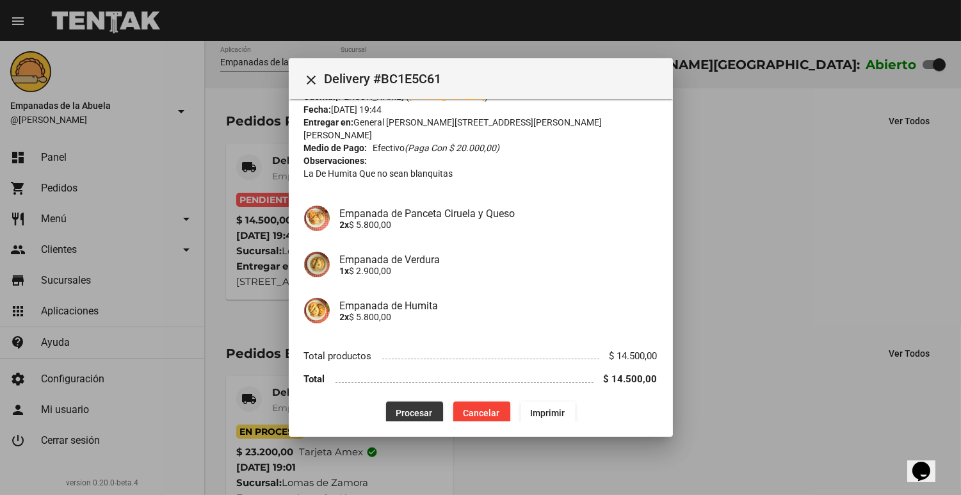
click at [404, 408] on span "Procesar" at bounding box center [414, 413] width 36 height 10
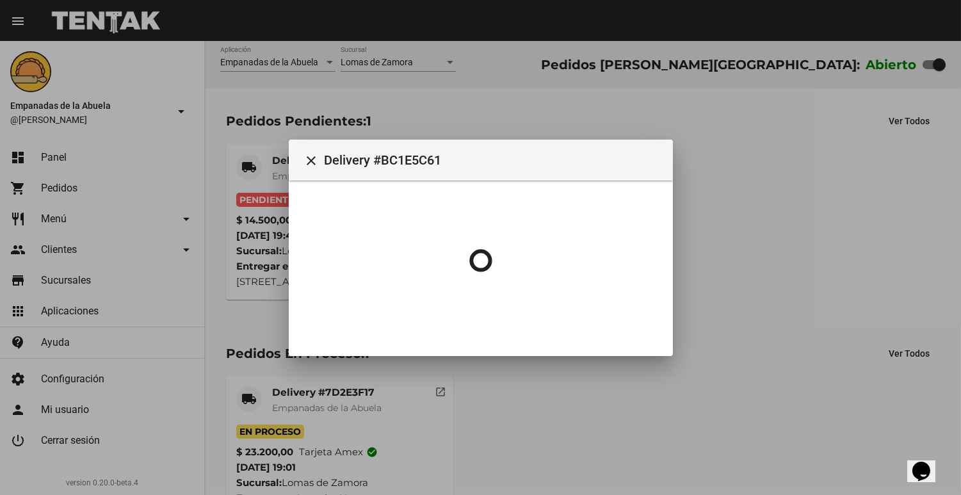
scroll to position [0, 0]
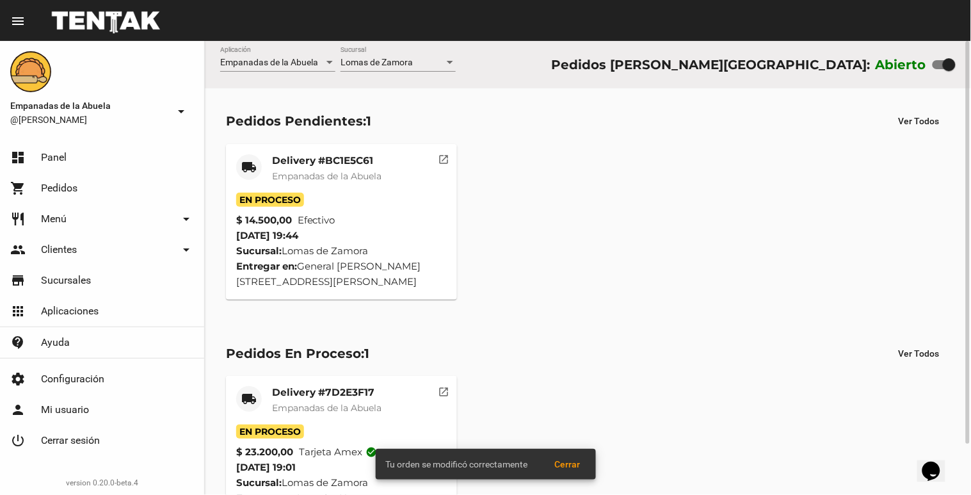
click at [286, 176] on span "Empanadas de la Abuela" at bounding box center [326, 176] width 109 height 12
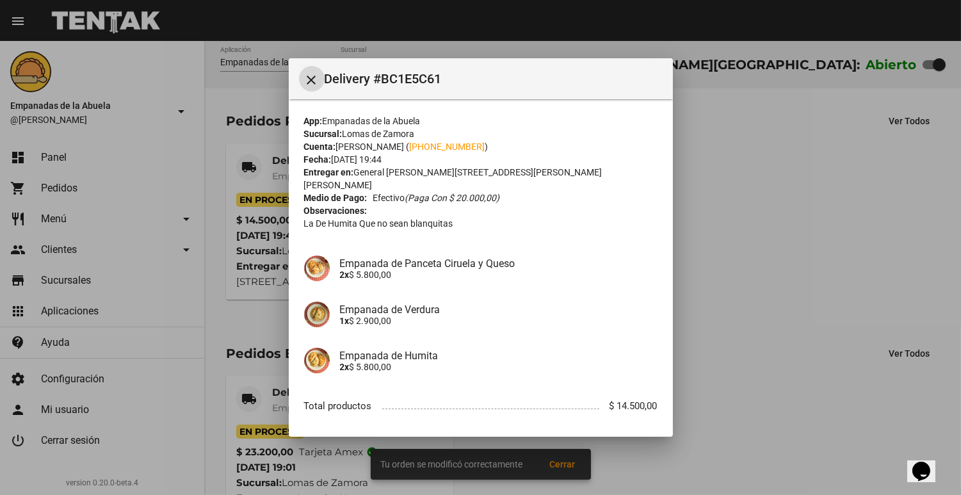
scroll to position [50, 0]
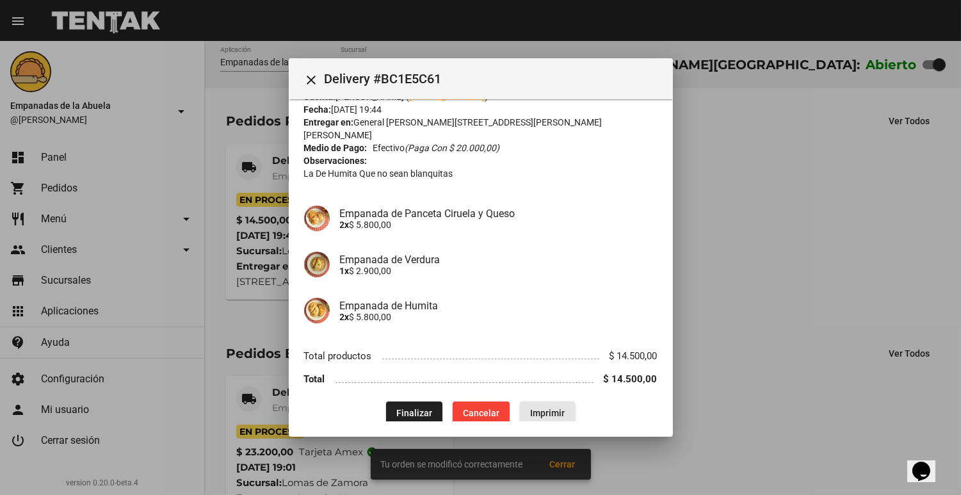
click at [531, 408] on span "Imprimir" at bounding box center [547, 413] width 35 height 10
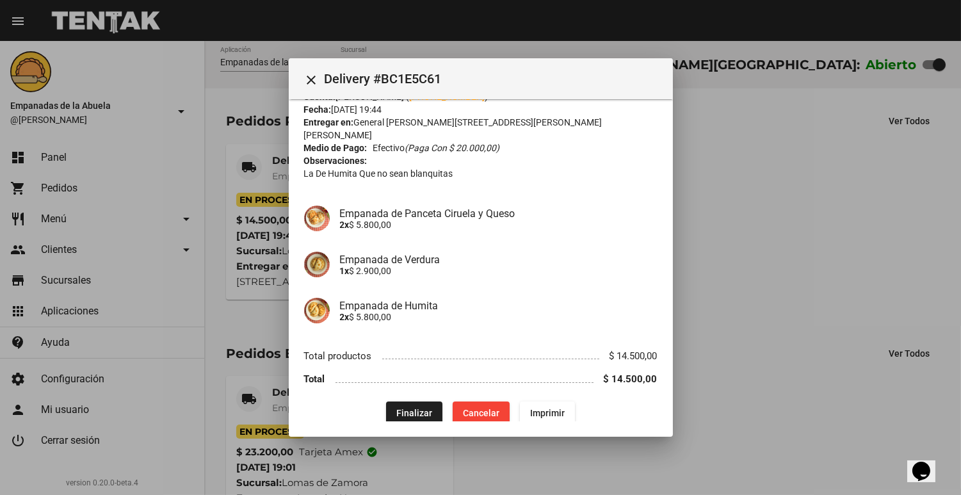
click at [267, 317] on div at bounding box center [480, 247] width 961 height 495
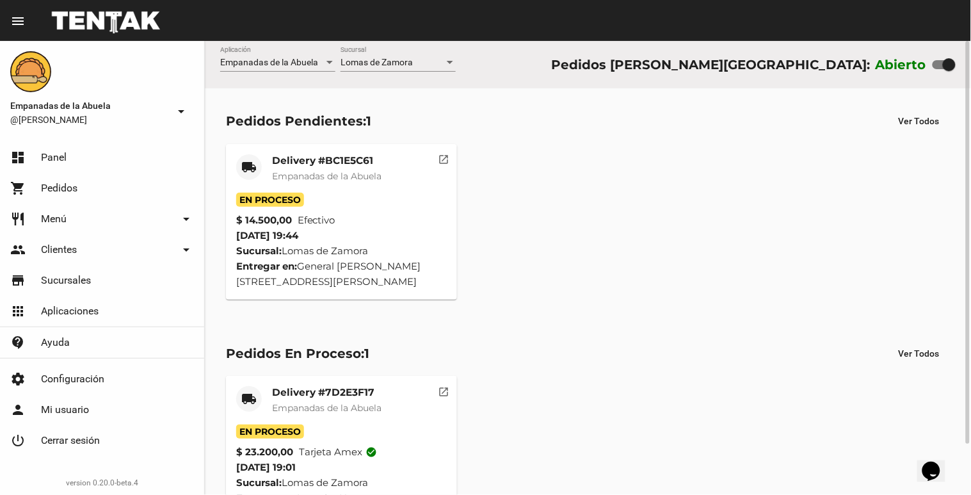
click at [401, 160] on mat-card-header "local_shipping Delivery #BC1E5C61 Empanadas de [GEOGRAPHIC_DATA]" at bounding box center [341, 173] width 211 height 38
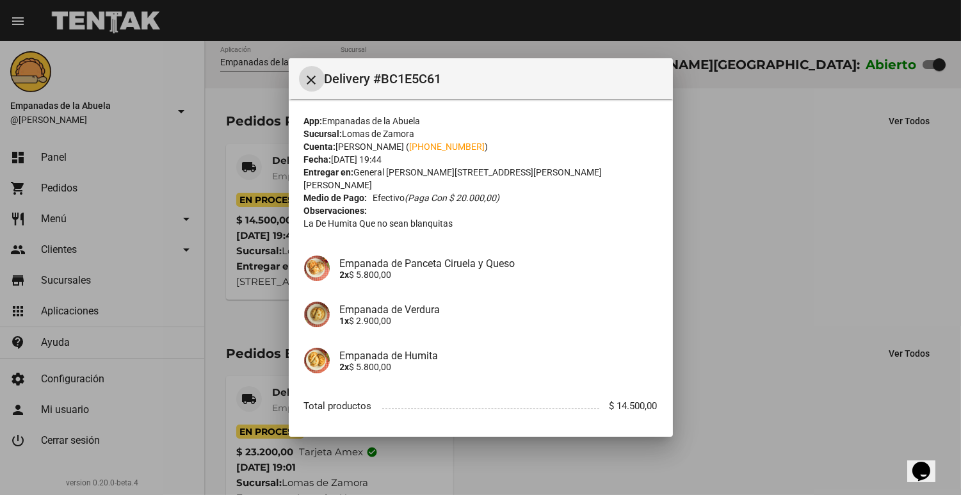
scroll to position [50, 0]
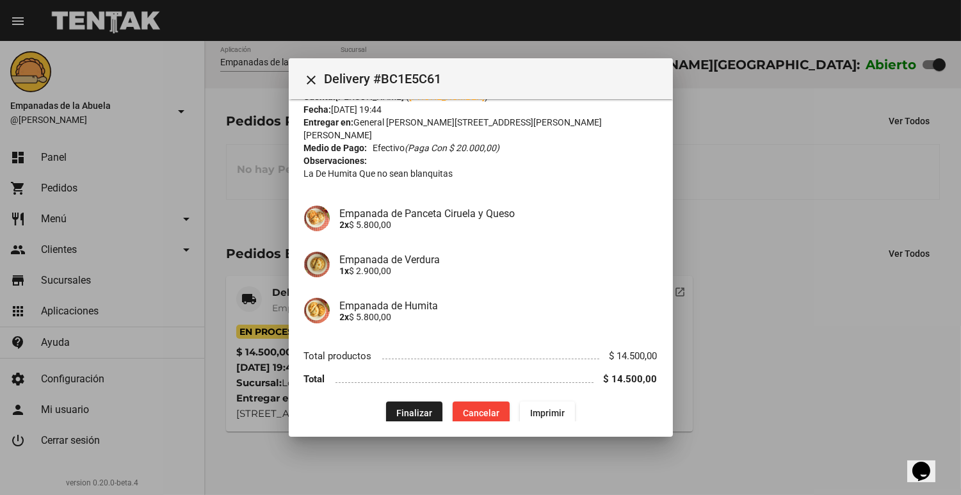
click at [651, 483] on div at bounding box center [480, 247] width 961 height 495
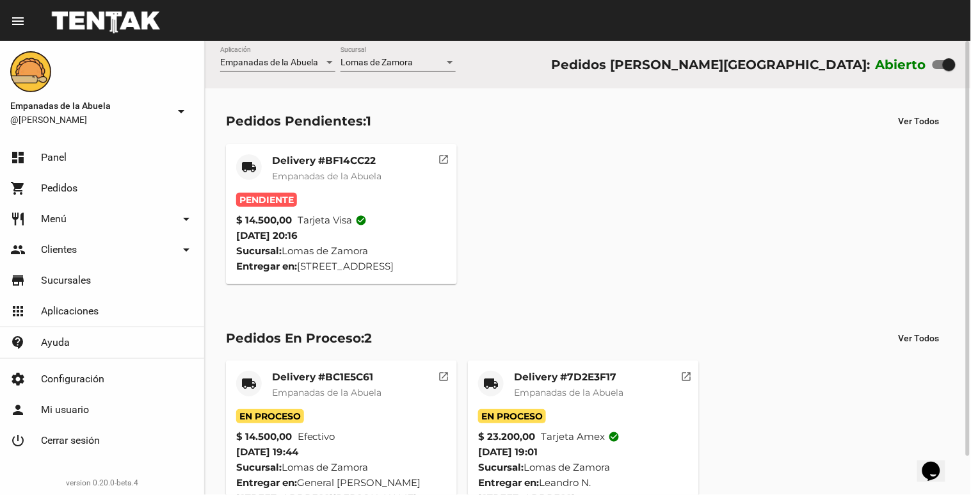
click at [376, 146] on mat-card "local_shipping Delivery #BF14CC22 Empanadas de la Abuela Pendiente $ 14.500,00 …" at bounding box center [341, 214] width 231 height 140
click at [352, 182] on mat-card-subtitle "Empanadas de la Abuela" at bounding box center [326, 176] width 109 height 13
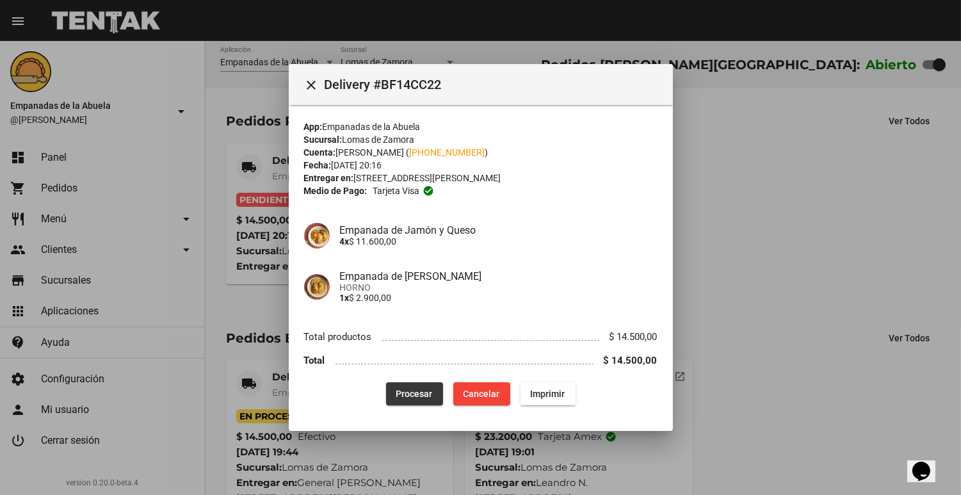
click at [395, 386] on button "Procesar" at bounding box center [414, 393] width 57 height 23
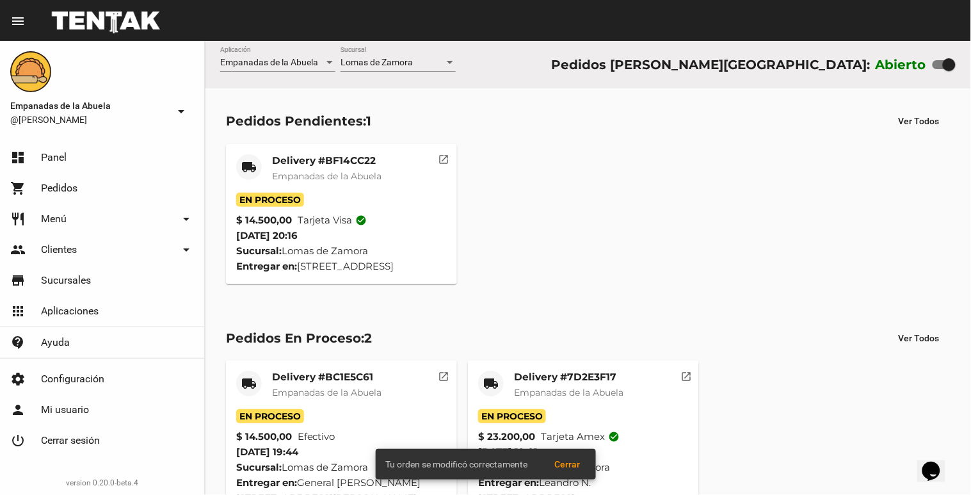
click at [287, 201] on span "En Proceso" at bounding box center [270, 200] width 68 height 14
click at [328, 173] on span "Empanadas de la Abuela" at bounding box center [326, 176] width 109 height 12
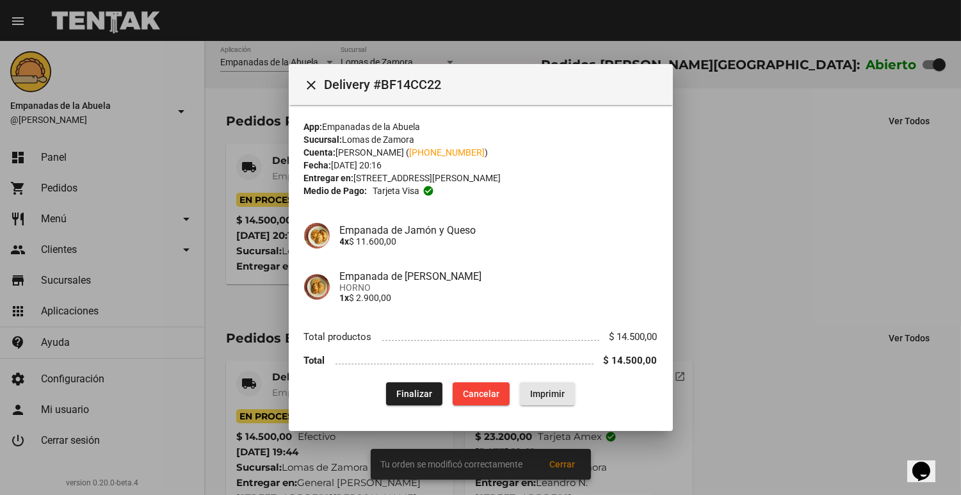
click at [545, 387] on button "Imprimir" at bounding box center [547, 393] width 55 height 23
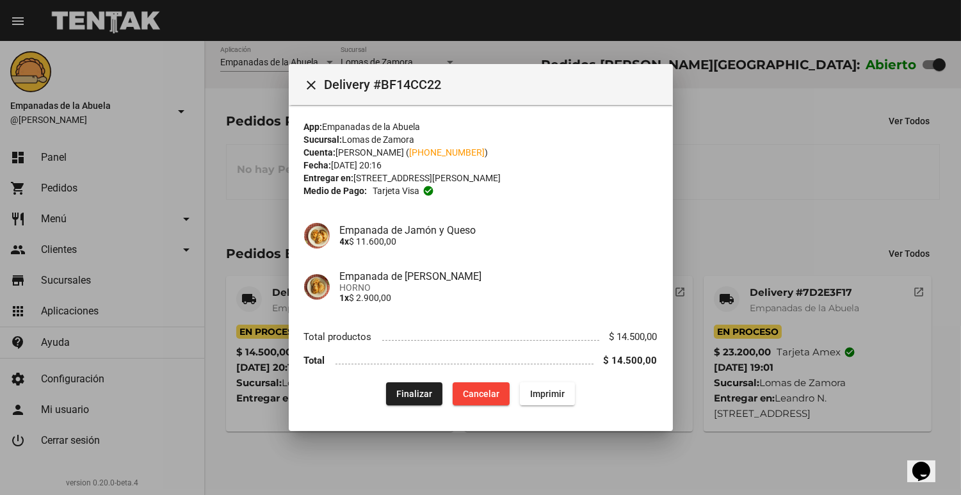
click at [805, 229] on div at bounding box center [480, 247] width 961 height 495
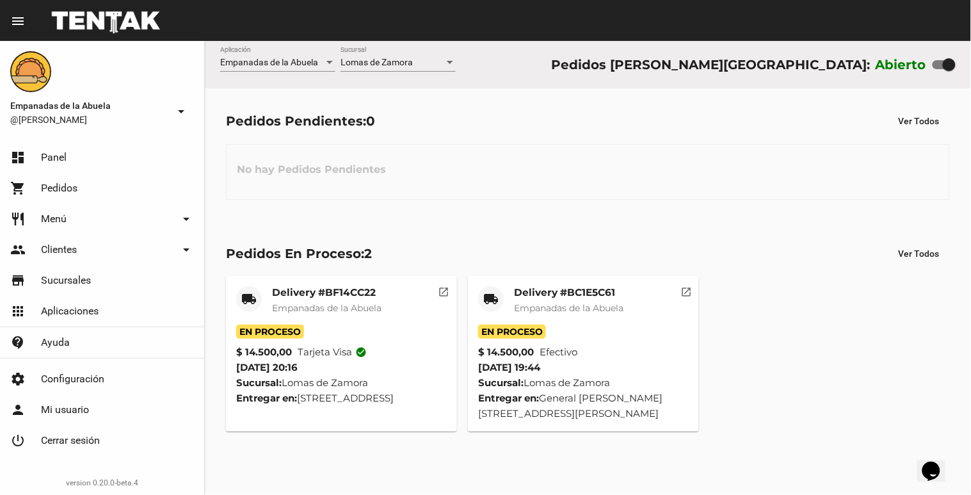
click at [589, 174] on div "No hay Pedidos Pendientes" at bounding box center [588, 172] width 724 height 56
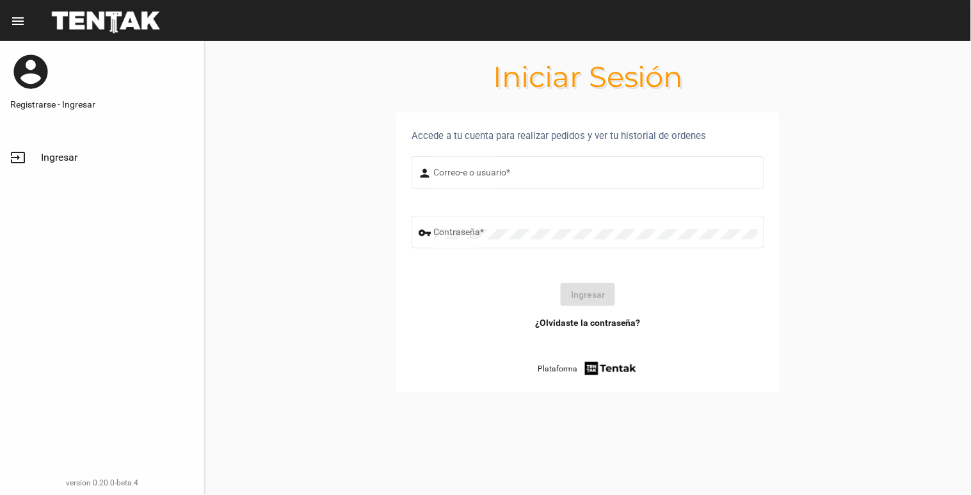
type input "[EMAIL_ADDRESS][DOMAIN_NAME]"
click at [591, 292] on button "Ingresar" at bounding box center [588, 294] width 54 height 23
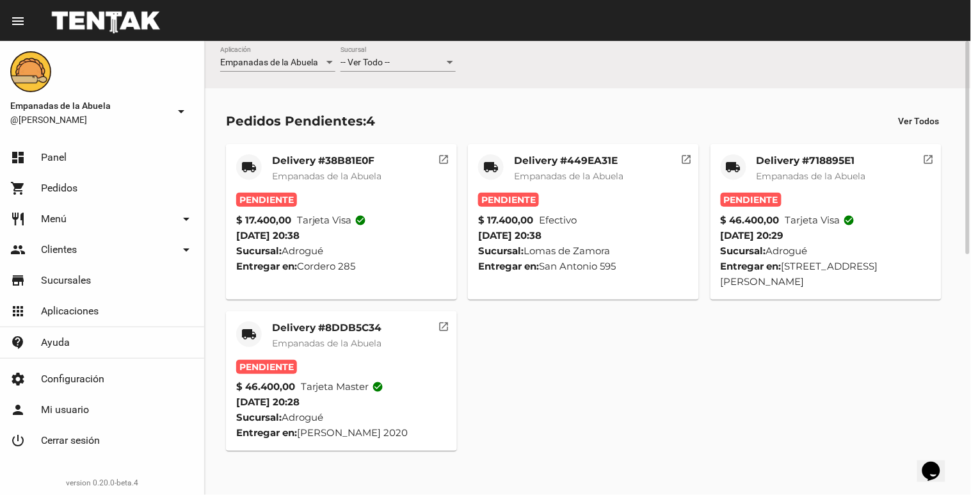
click at [397, 75] on div "-- Ver Todo -- Sucursal" at bounding box center [397, 65] width 115 height 36
click at [365, 62] on span "-- Ver Todo --" at bounding box center [364, 62] width 49 height 10
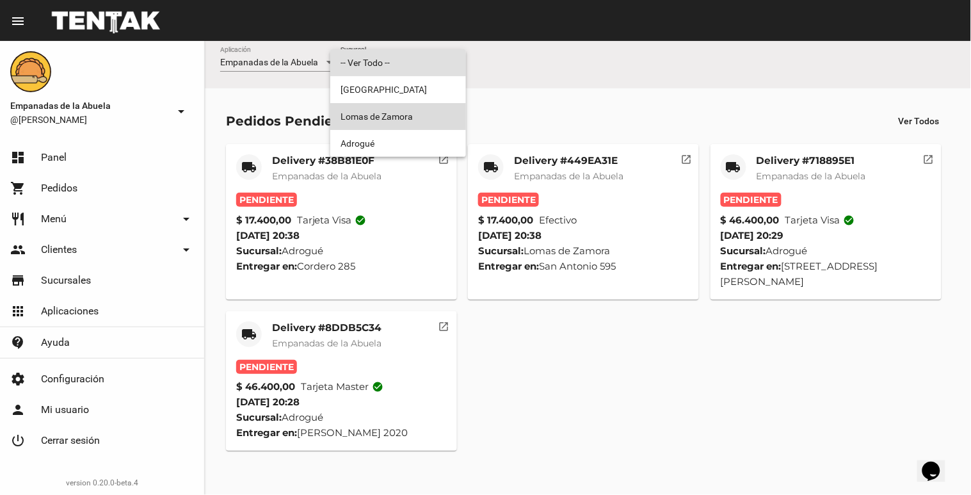
drag, startPoint x: 365, startPoint y: 62, endPoint x: 361, endPoint y: 111, distance: 49.4
click at [361, 111] on span "Lomas de Zamora" at bounding box center [397, 116] width 115 height 27
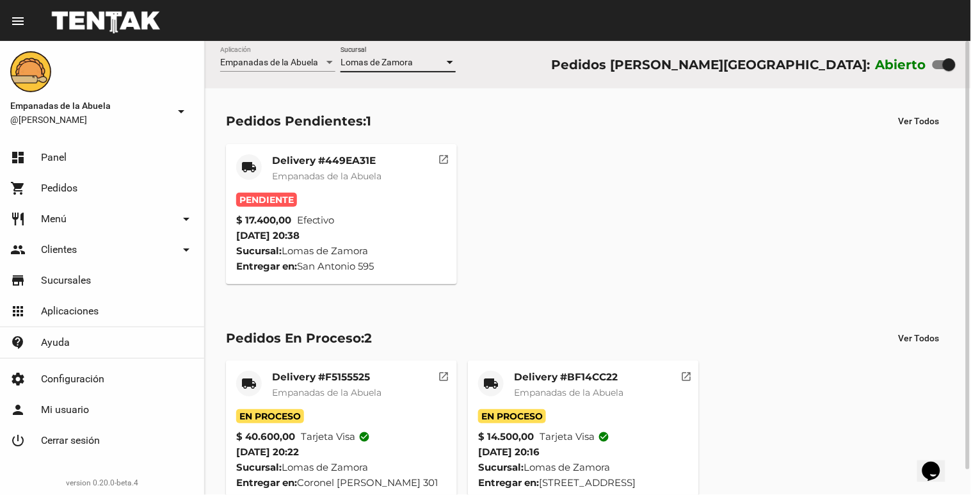
click at [324, 182] on div "Delivery #449EA31E Empanadas de la Abuela" at bounding box center [326, 173] width 109 height 38
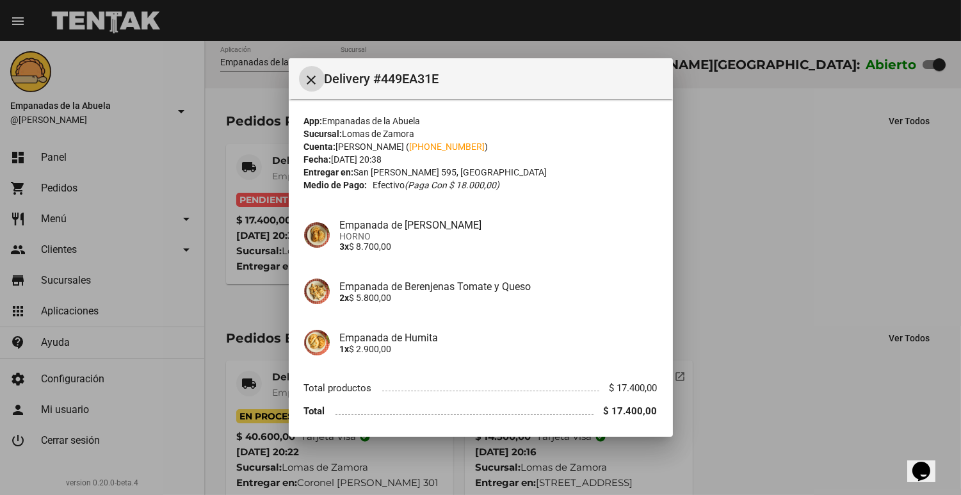
scroll to position [45, 0]
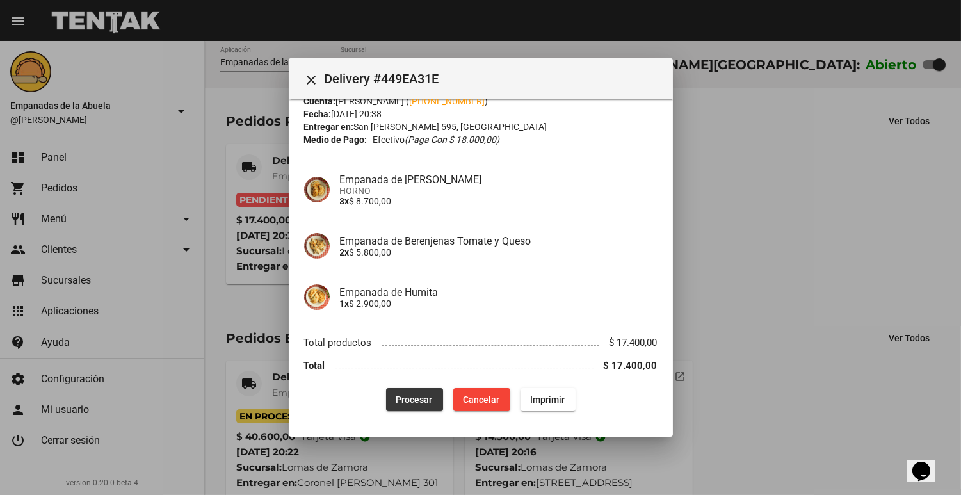
click at [424, 405] on button "Procesar" at bounding box center [414, 399] width 57 height 23
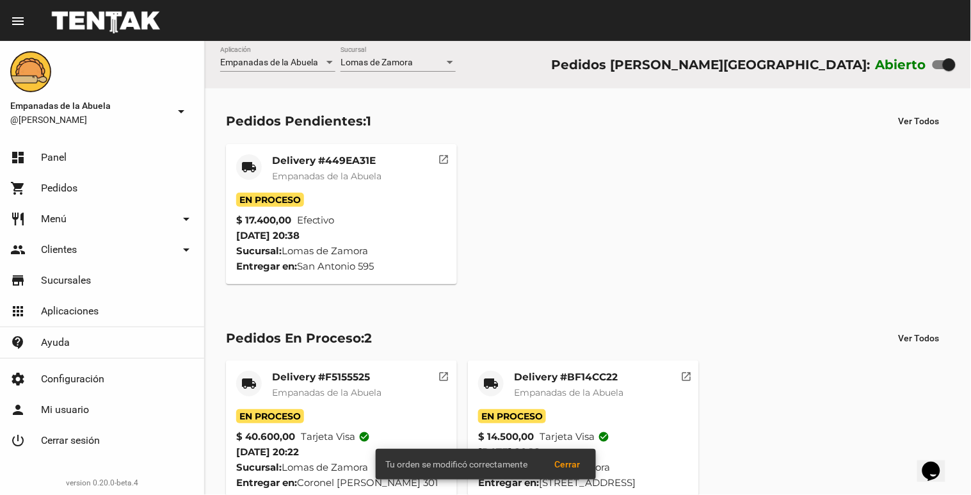
click at [326, 190] on div "Delivery #449EA31E Empanadas de la Abuela" at bounding box center [326, 173] width 109 height 38
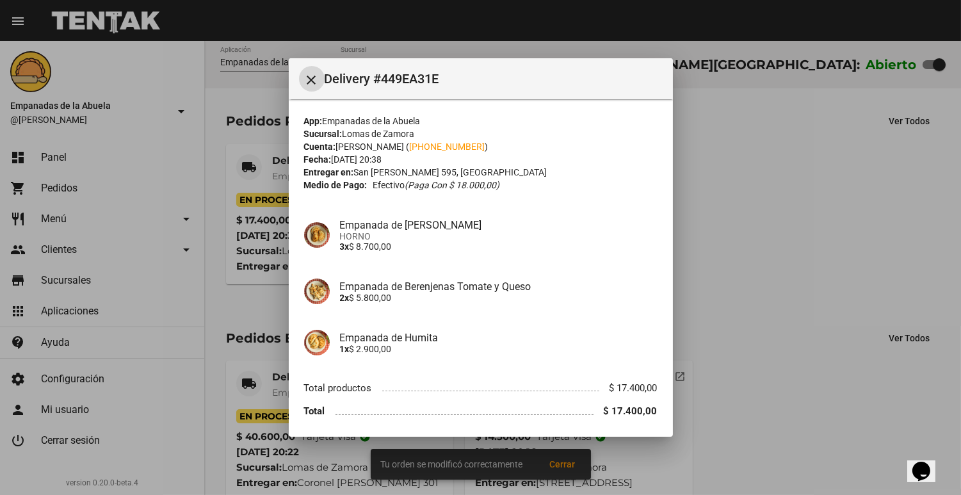
scroll to position [45, 0]
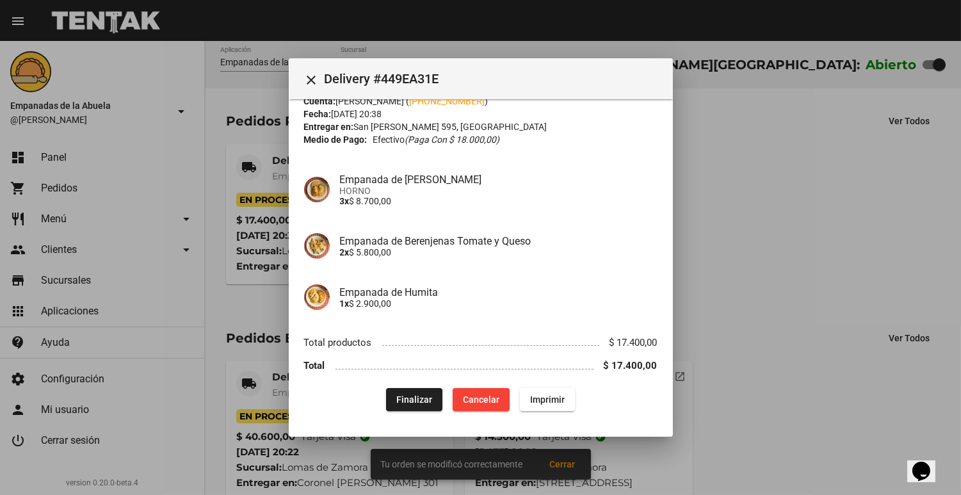
click at [533, 385] on div "App: Empanadas de la Abuela Sucursal: [PERSON_NAME][GEOGRAPHIC_DATA] Cuenta: [P…" at bounding box center [480, 240] width 353 height 342
click at [533, 390] on button "Imprimir" at bounding box center [547, 399] width 55 height 23
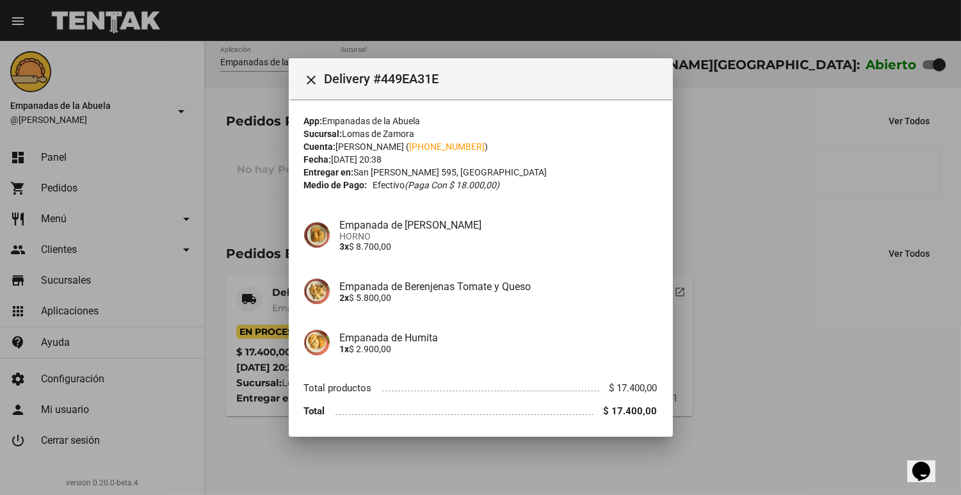
click at [738, 310] on div at bounding box center [480, 247] width 961 height 495
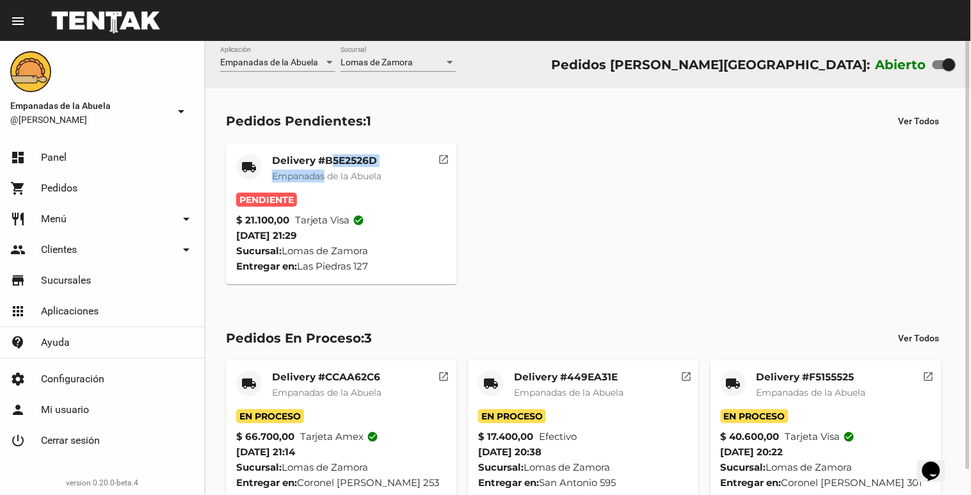
drag, startPoint x: 328, startPoint y: 168, endPoint x: 334, endPoint y: 164, distance: 7.5
click at [334, 164] on div "Delivery #B5E2526D Empanadas de la Abuela" at bounding box center [326, 173] width 109 height 38
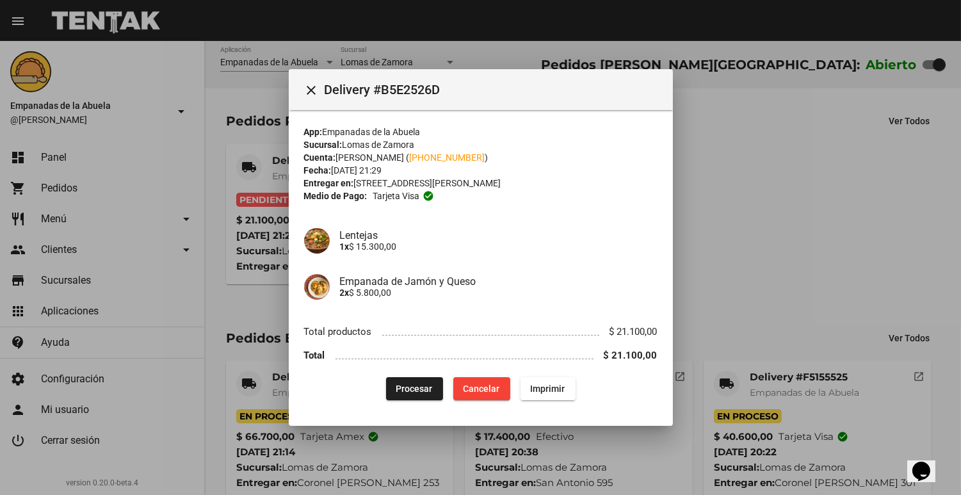
click at [502, 184] on div "Entregar en: [STREET_ADDRESS][PERSON_NAME]" at bounding box center [480, 183] width 353 height 13
click at [413, 378] on button "Procesar" at bounding box center [414, 388] width 57 height 23
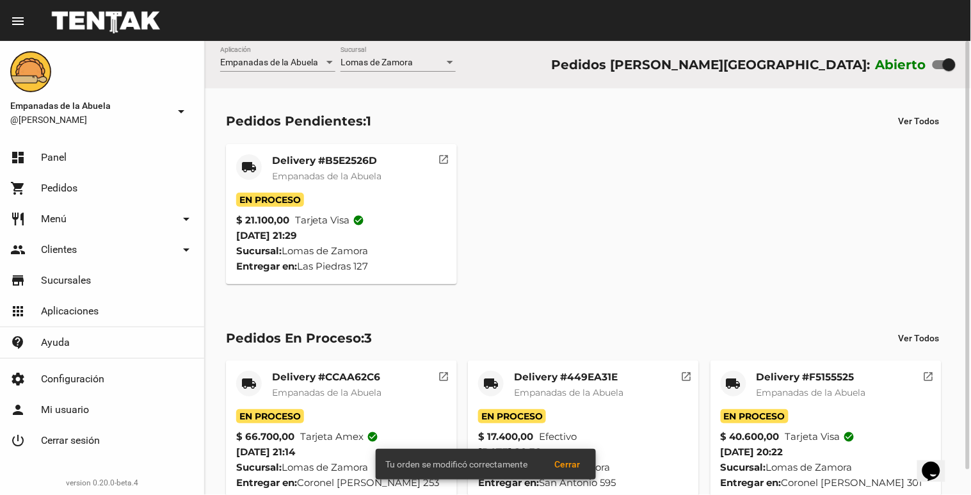
click at [316, 175] on span "Empanadas de la Abuela" at bounding box center [326, 176] width 109 height 12
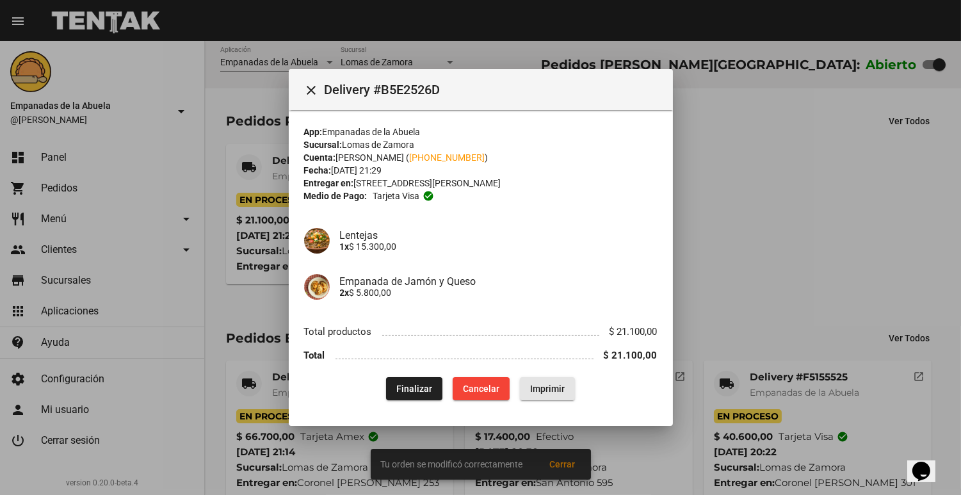
click at [557, 394] on button "Imprimir" at bounding box center [547, 388] width 55 height 23
drag, startPoint x: 527, startPoint y: 401, endPoint x: 779, endPoint y: 256, distance: 291.0
click at [779, 256] on div at bounding box center [480, 247] width 961 height 495
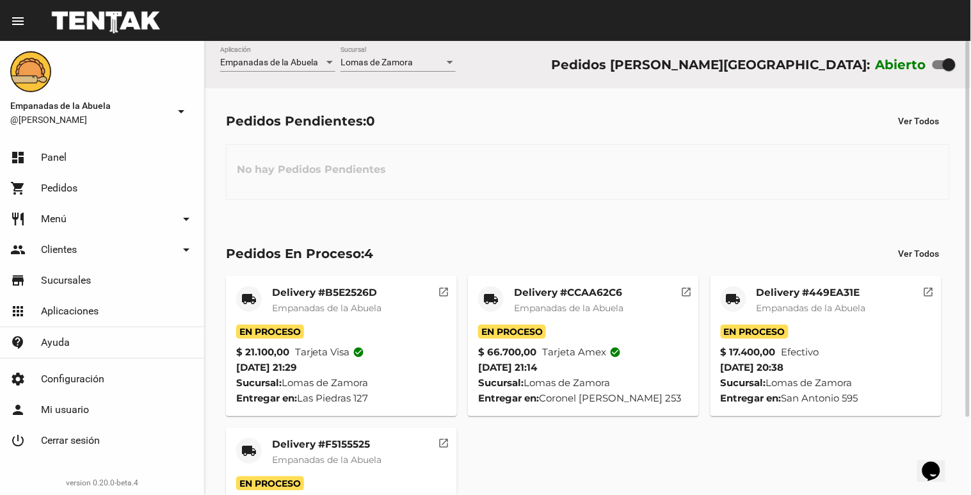
click at [379, 291] on mat-card-title "Delivery #B5E2526D" at bounding box center [326, 292] width 109 height 13
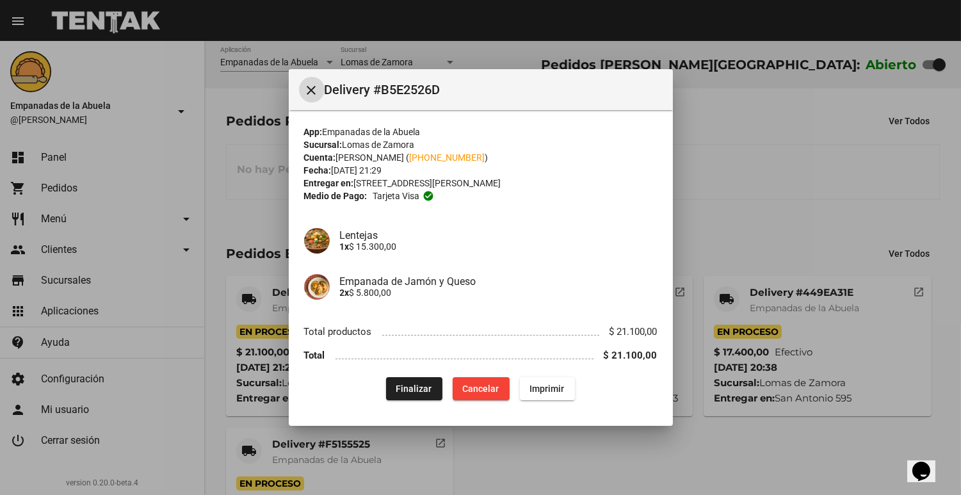
click at [696, 177] on div at bounding box center [480, 247] width 961 height 495
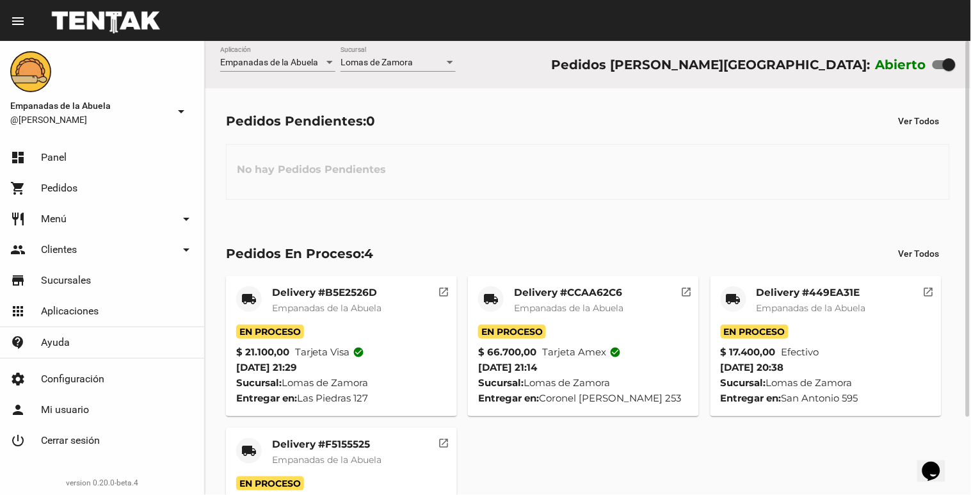
click at [369, 310] on span "Empanadas de la Abuela" at bounding box center [326, 308] width 109 height 12
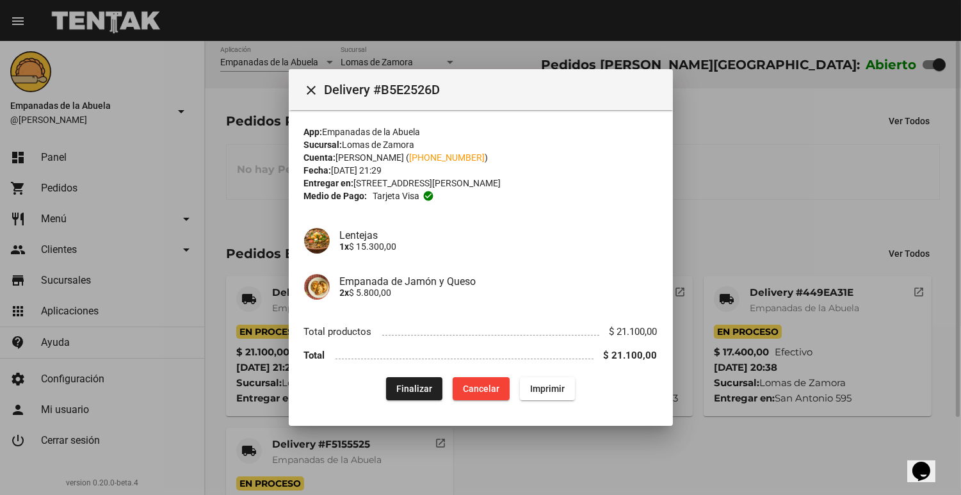
drag, startPoint x: 775, startPoint y: 226, endPoint x: 759, endPoint y: 257, distance: 35.2
click at [774, 227] on div at bounding box center [480, 247] width 961 height 495
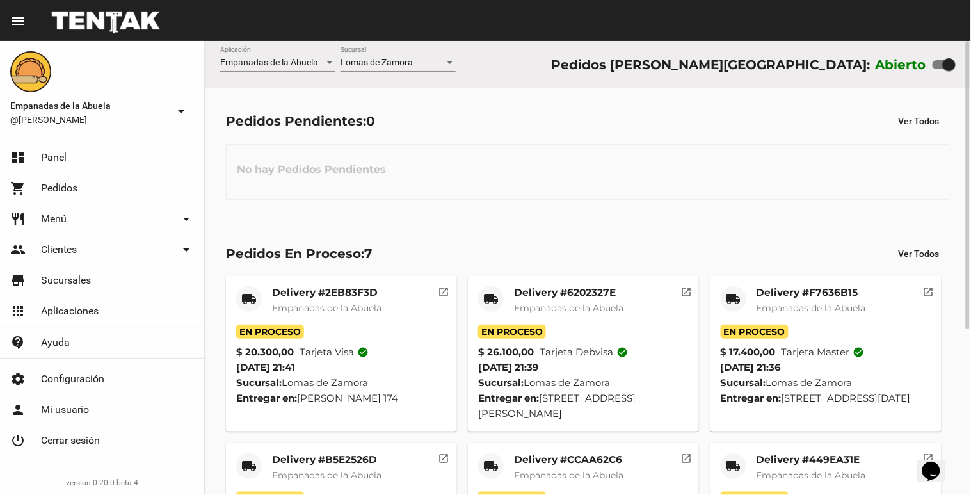
click at [783, 201] on div "Pedidos Pendientes: 0 Ver Todos No hay Pedidos Pendientes" at bounding box center [588, 154] width 766 height 132
